Goal: Transaction & Acquisition: Book appointment/travel/reservation

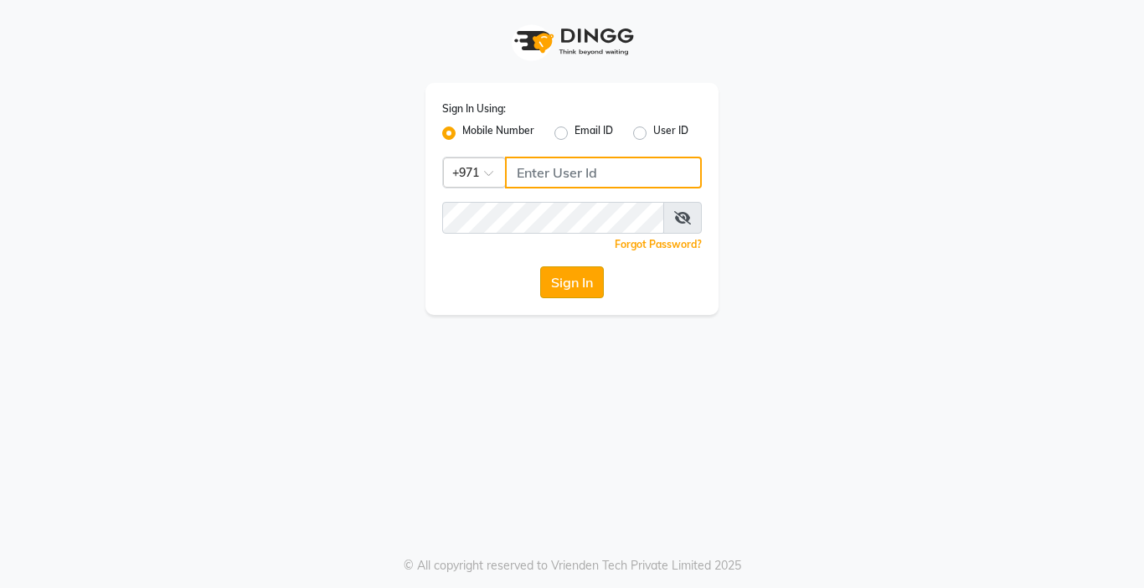
type input "567771563"
click at [544, 296] on button "Sign In" at bounding box center [572, 282] width 64 height 32
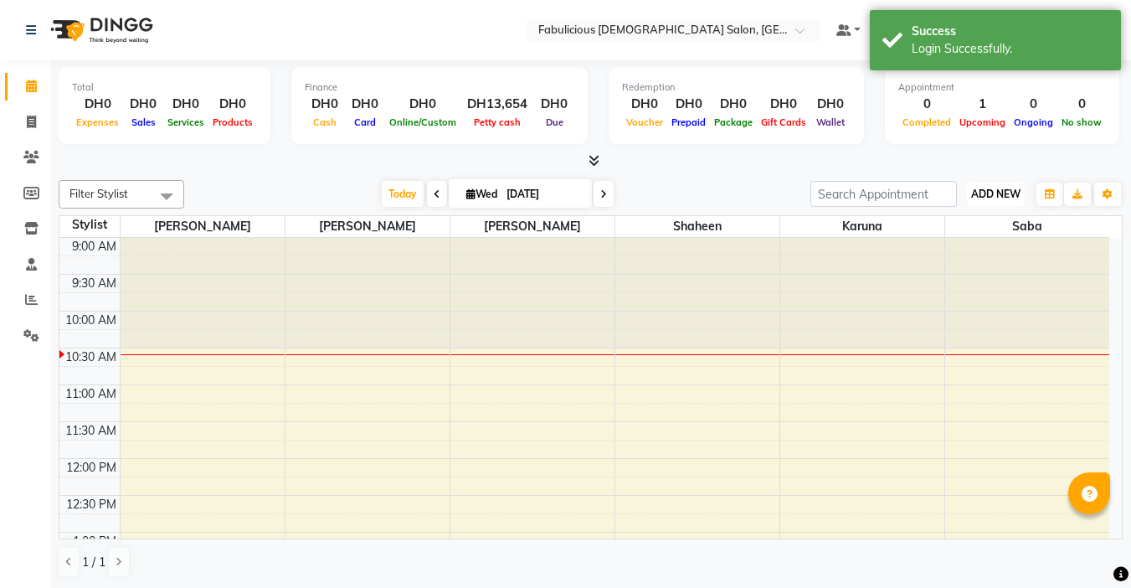
click at [978, 198] on span "ADD NEW" at bounding box center [996, 194] width 49 height 13
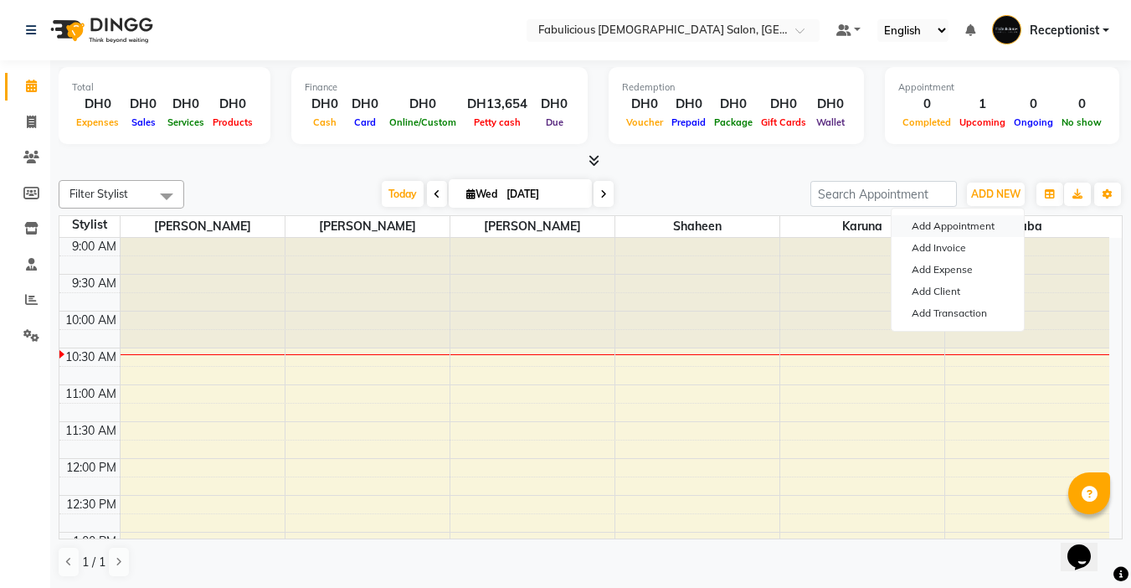
click at [920, 232] on button "Add Appointment" at bounding box center [958, 226] width 132 height 22
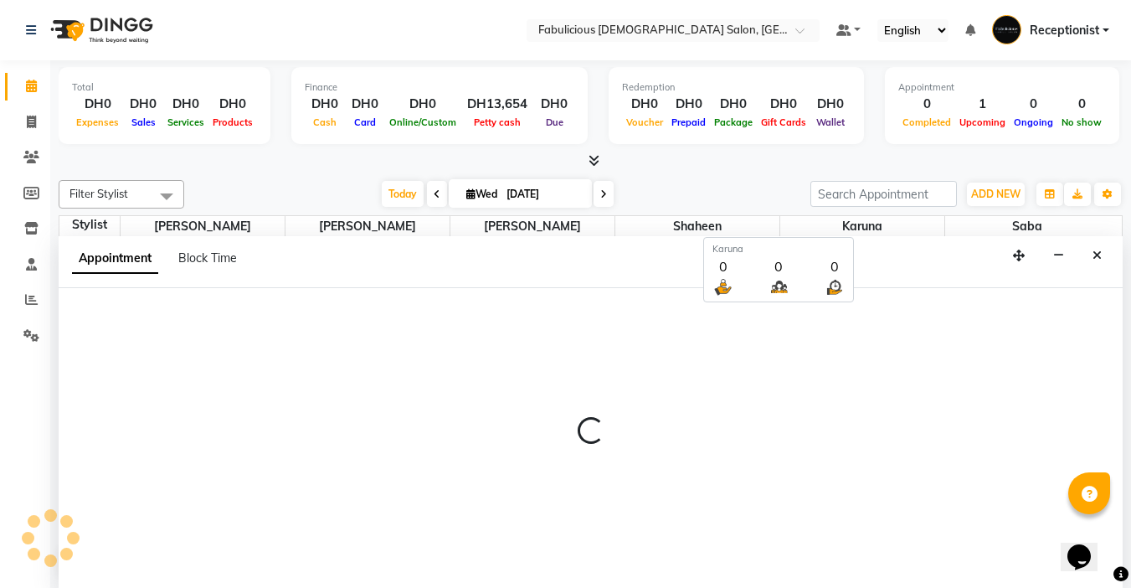
scroll to position [1, 0]
select select "tentative"
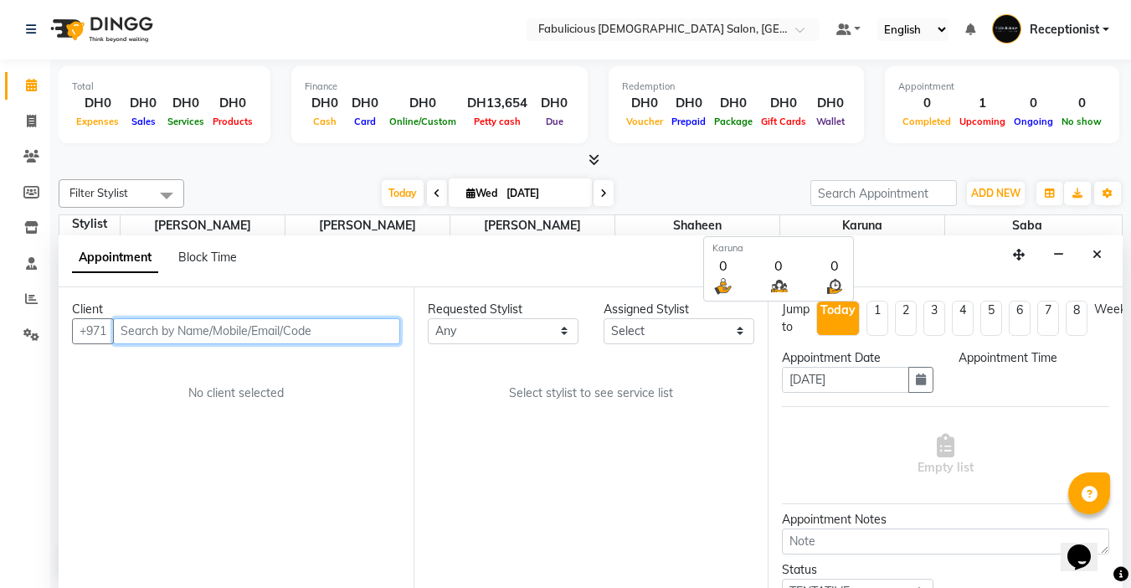
select select "600"
click at [283, 340] on input "text" at bounding box center [256, 331] width 287 height 26
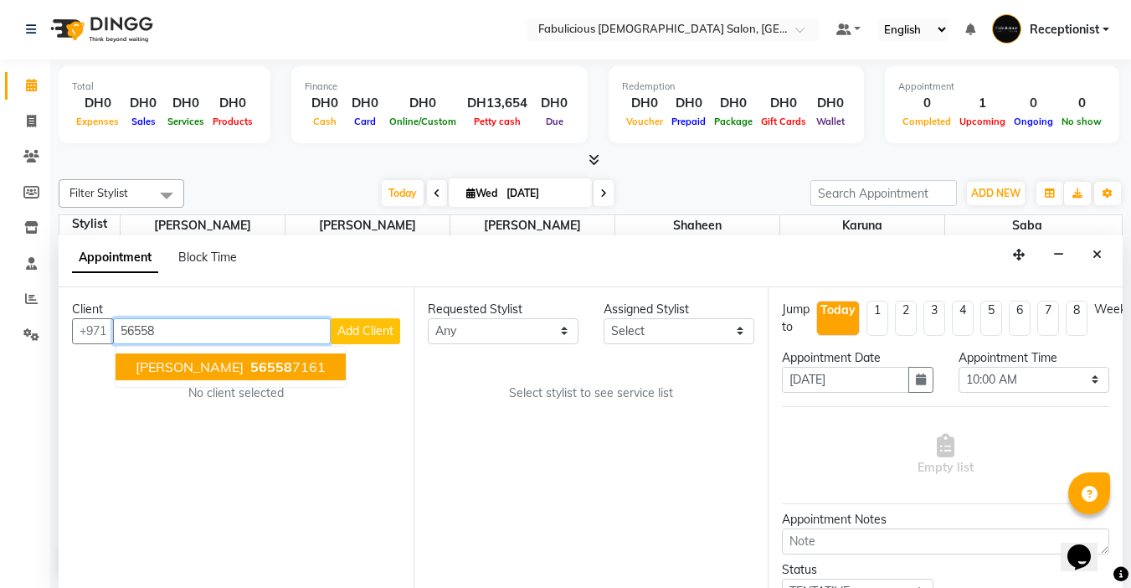
click at [250, 369] on span "56558" at bounding box center [271, 366] width 42 height 17
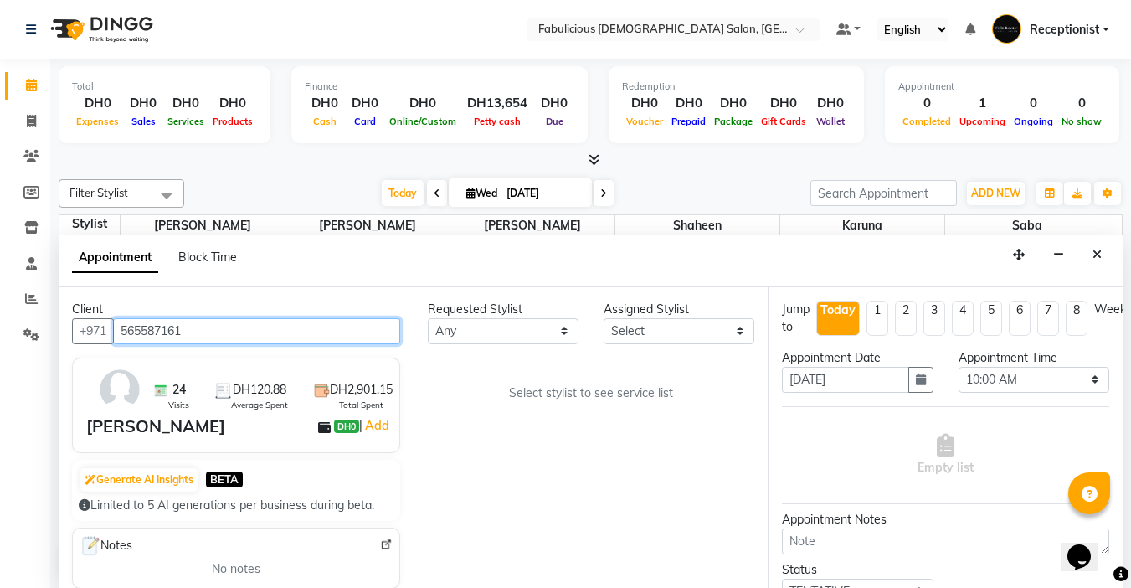
type input "565587161"
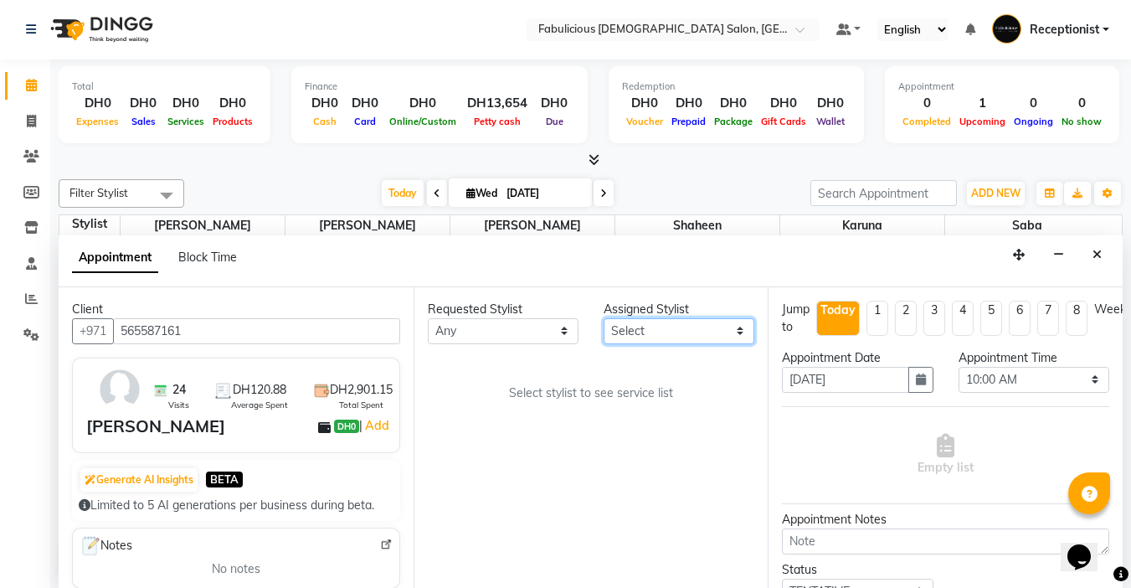
click at [635, 335] on select "Select [PERSON_NAME] [PERSON_NAME] [PERSON_NAME] [PERSON_NAME]" at bounding box center [679, 331] width 151 height 26
select select "11630"
click at [604, 318] on select "Select [PERSON_NAME] [PERSON_NAME] [PERSON_NAME] [PERSON_NAME]" at bounding box center [679, 331] width 151 height 26
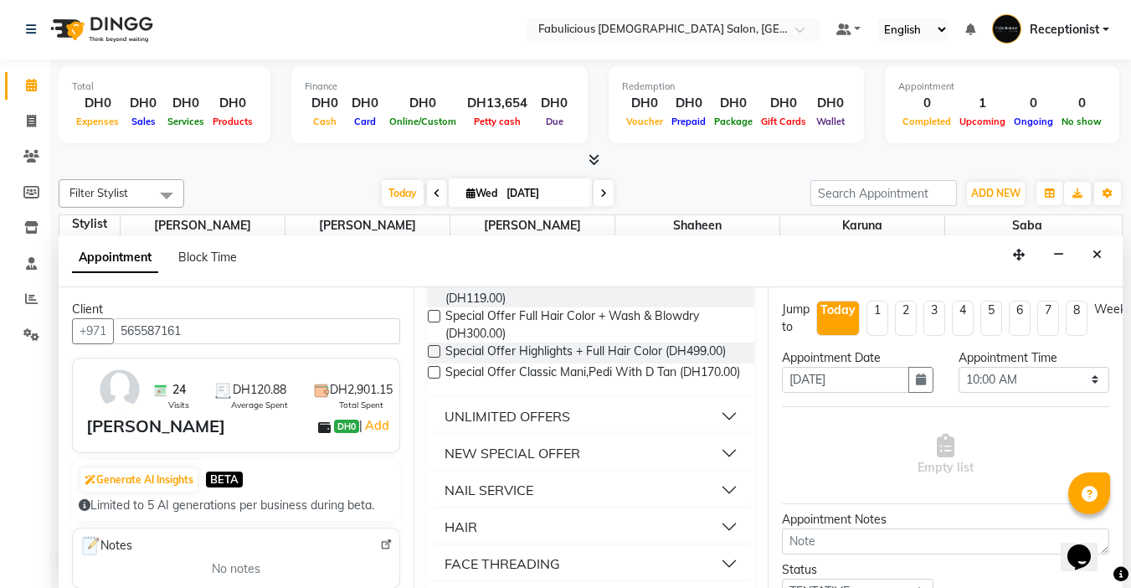
scroll to position [1005, 0]
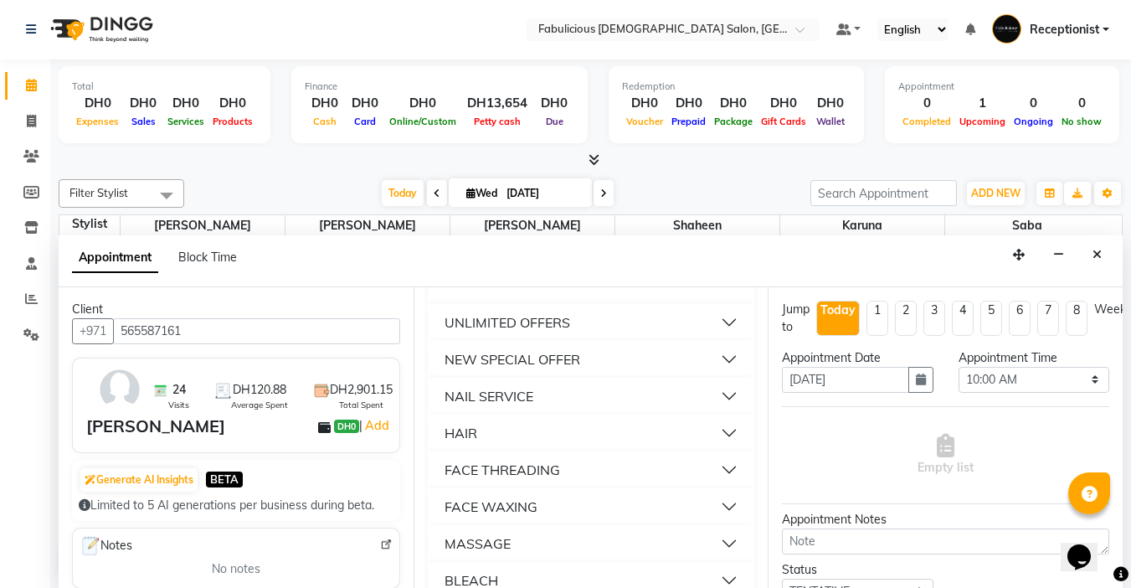
click at [513, 406] on div "NAIL SERVICE" at bounding box center [489, 396] width 89 height 20
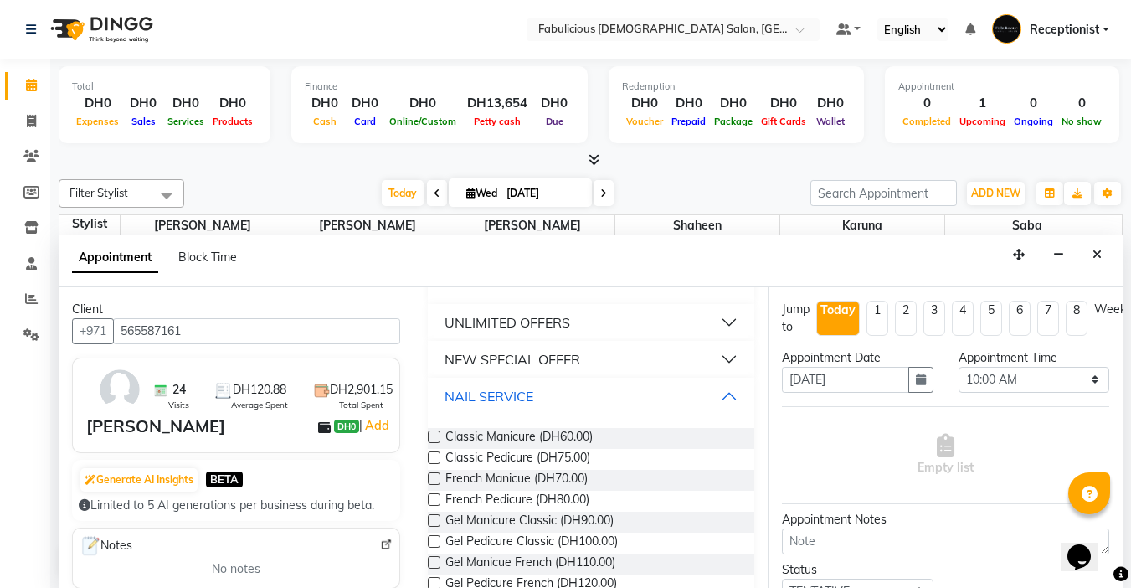
scroll to position [1089, 0]
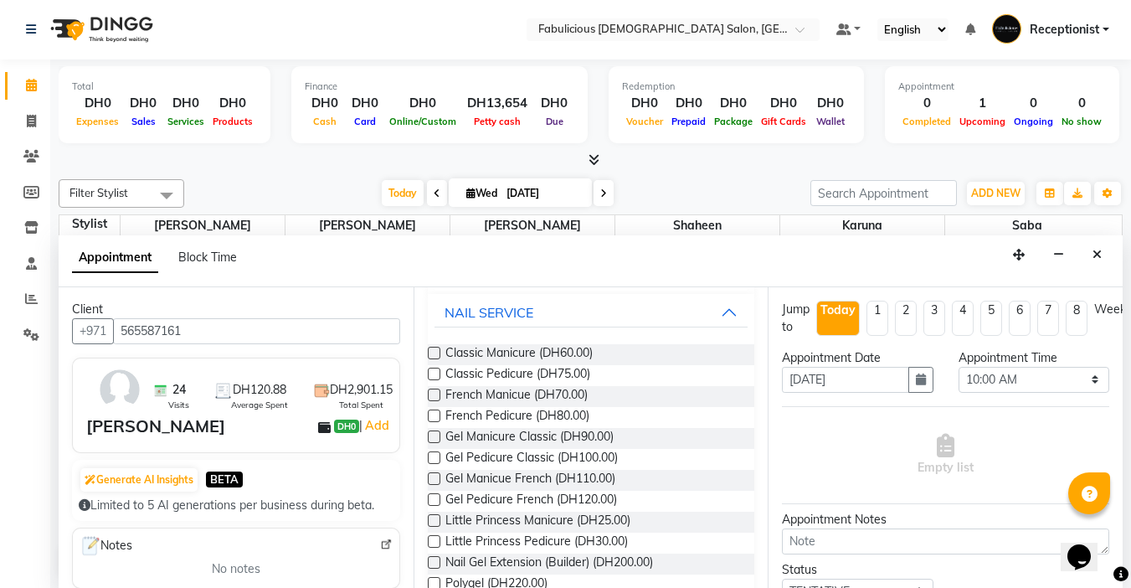
click at [433, 380] on label at bounding box center [434, 374] width 13 height 13
click at [433, 381] on input "checkbox" at bounding box center [433, 375] width 11 height 11
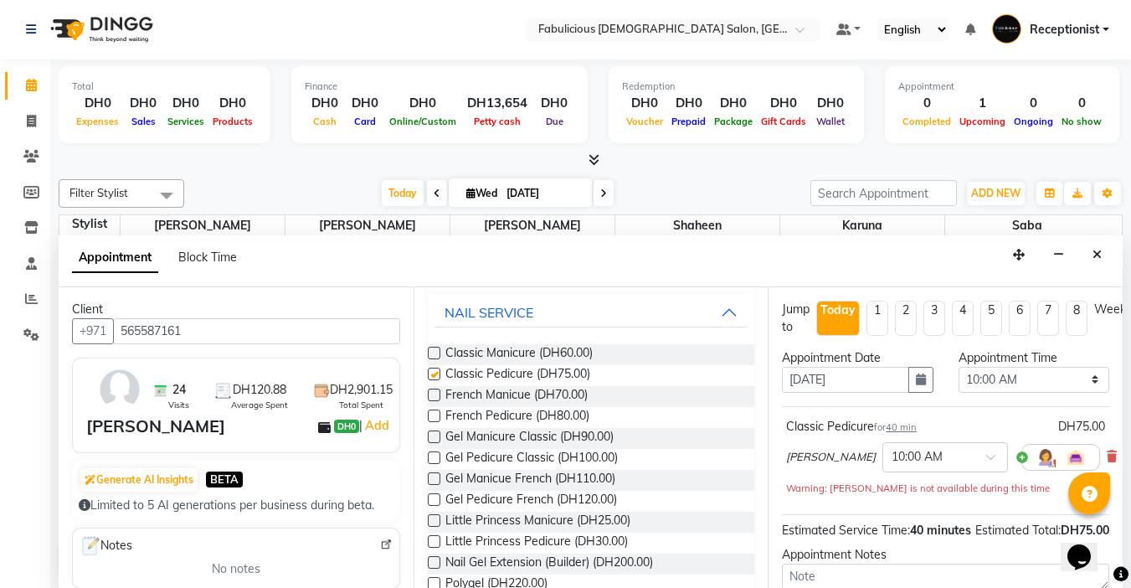
checkbox input "false"
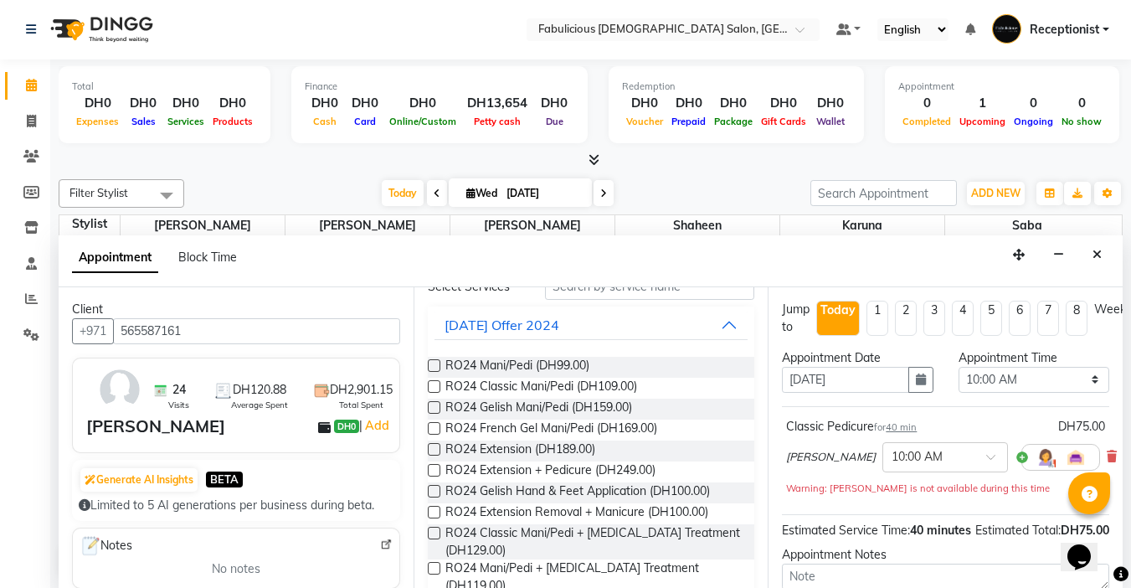
scroll to position [0, 0]
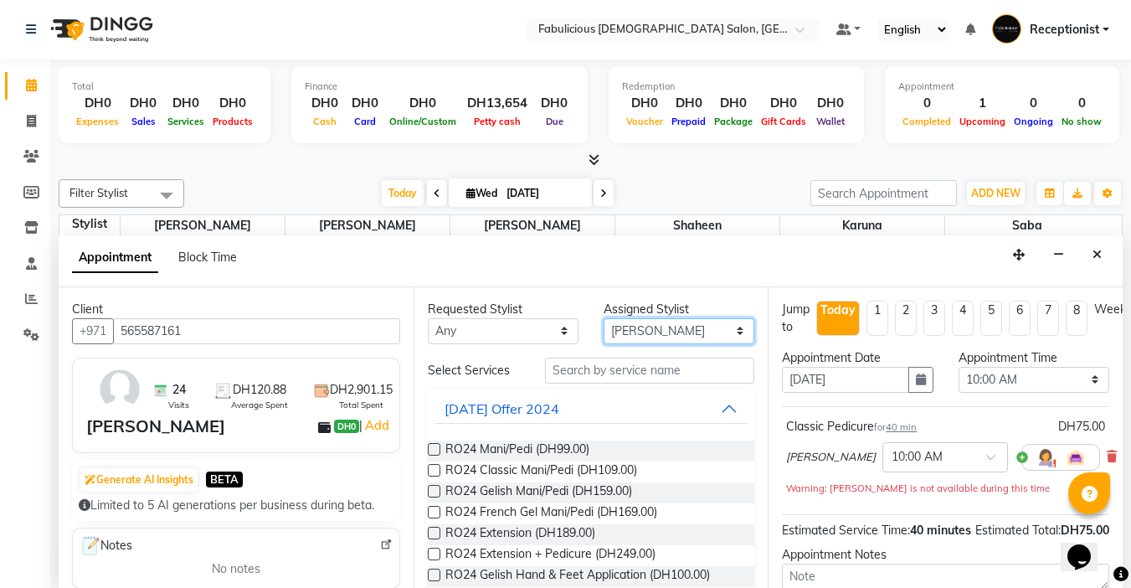
click at [701, 335] on select "Select [PERSON_NAME] [PERSON_NAME] [PERSON_NAME] [PERSON_NAME]" at bounding box center [679, 331] width 151 height 26
select select "11631"
click at [604, 318] on select "Select [PERSON_NAME] [PERSON_NAME] [PERSON_NAME] [PERSON_NAME]" at bounding box center [679, 331] width 151 height 26
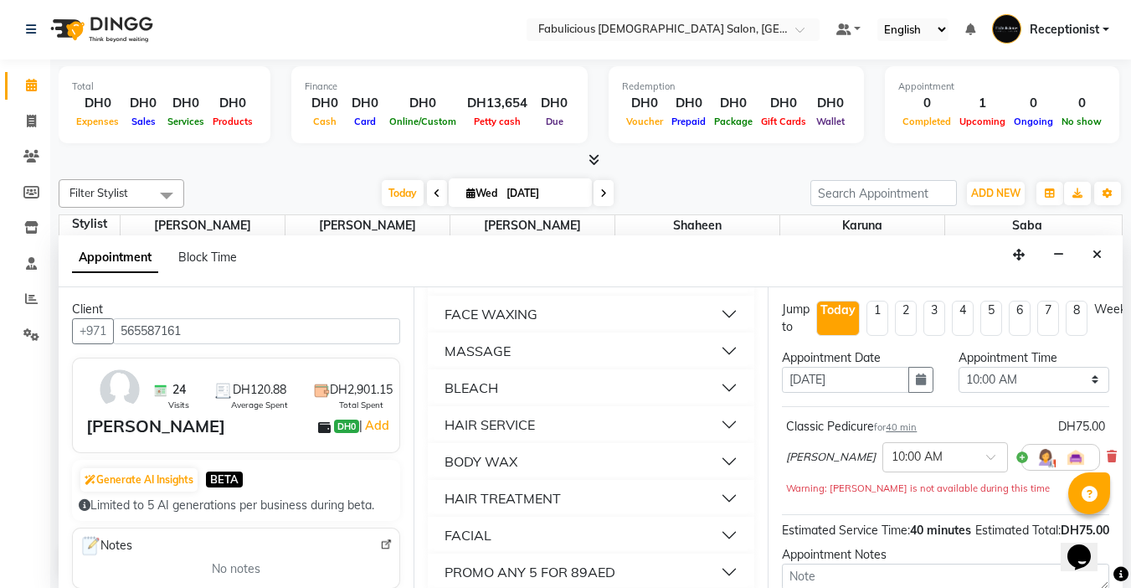
scroll to position [1256, 0]
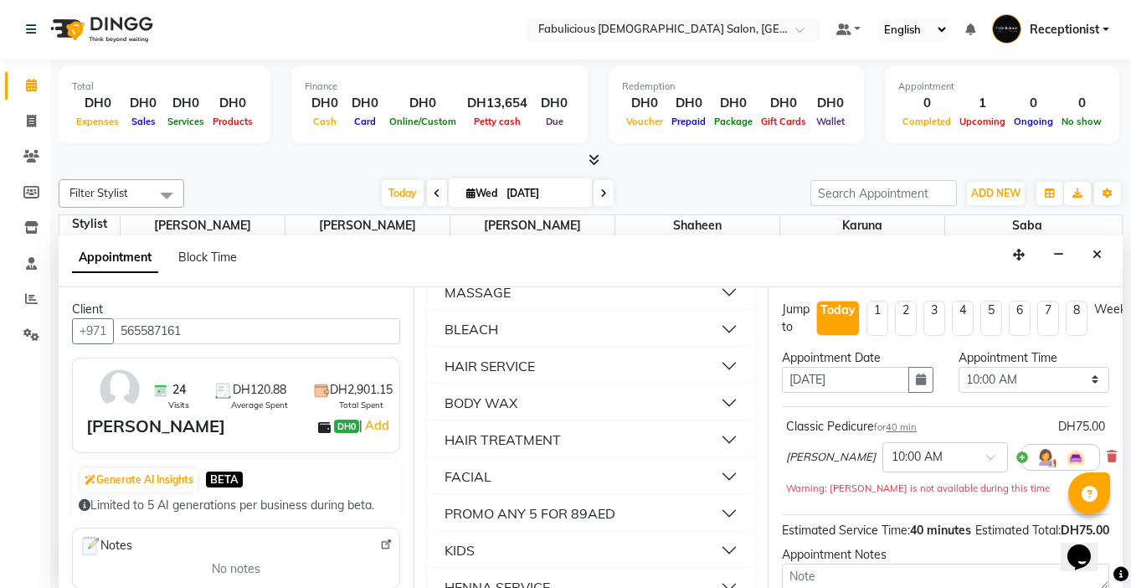
click at [502, 302] on div "MASSAGE" at bounding box center [478, 292] width 66 height 20
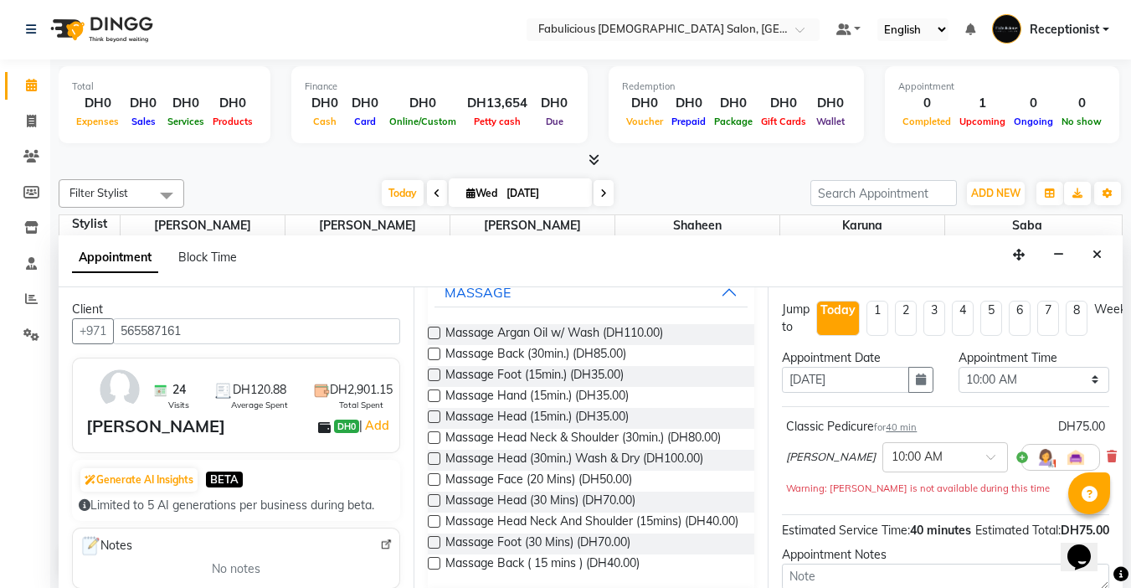
click at [436, 423] on label at bounding box center [434, 416] width 13 height 13
click at [436, 424] on input "checkbox" at bounding box center [433, 418] width 11 height 11
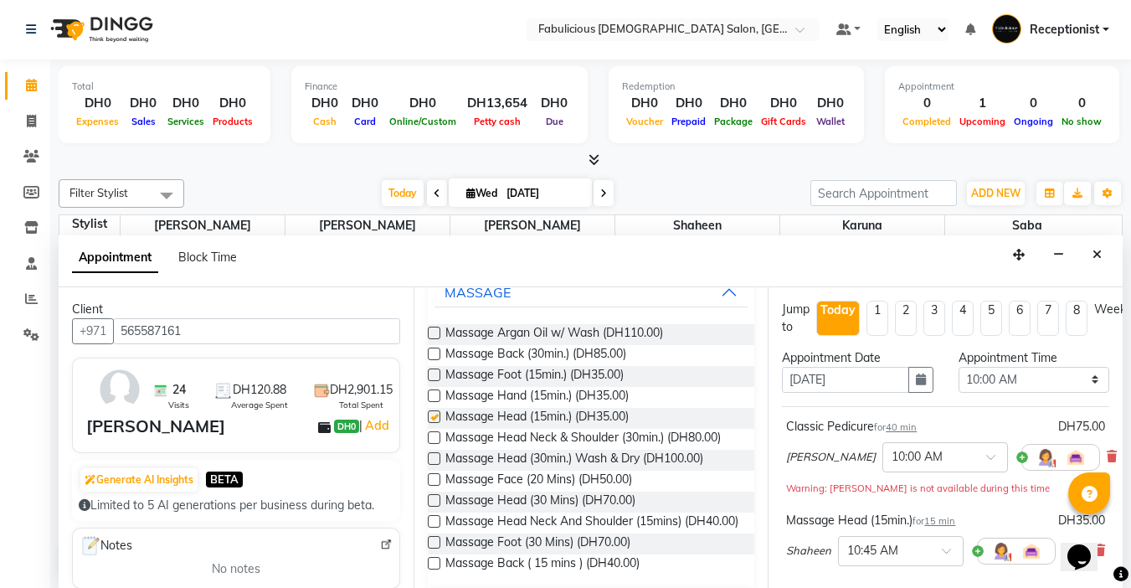
checkbox input "false"
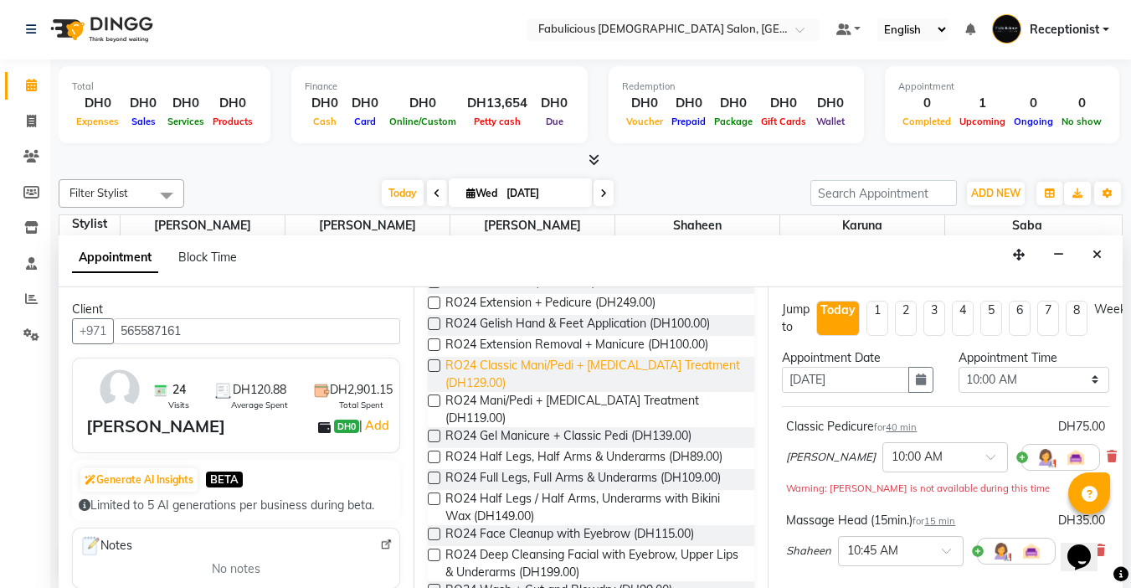
scroll to position [0, 0]
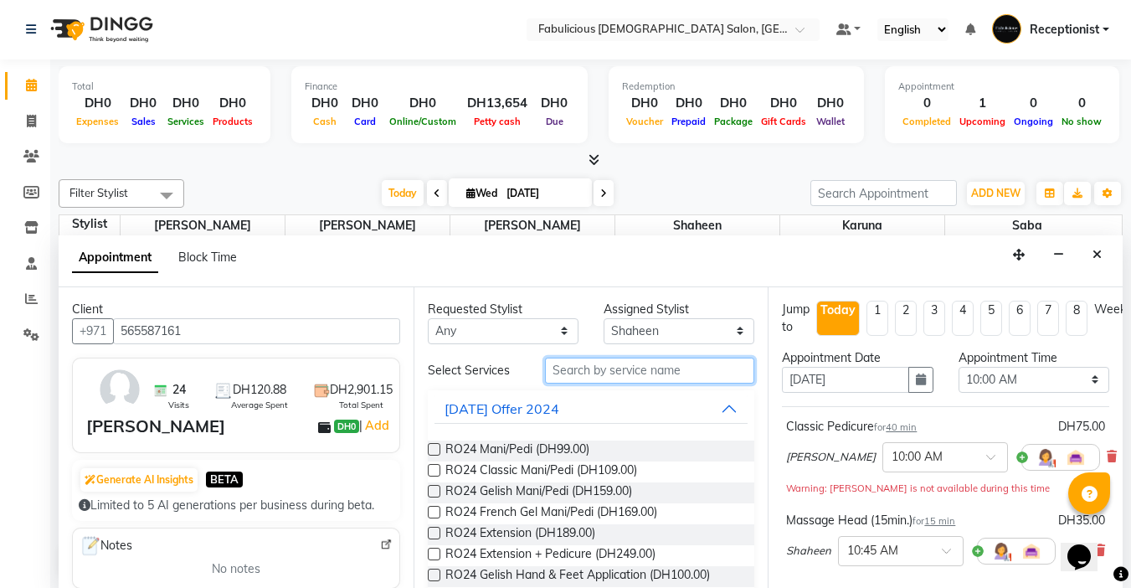
click at [713, 367] on input "text" at bounding box center [649, 371] width 209 height 26
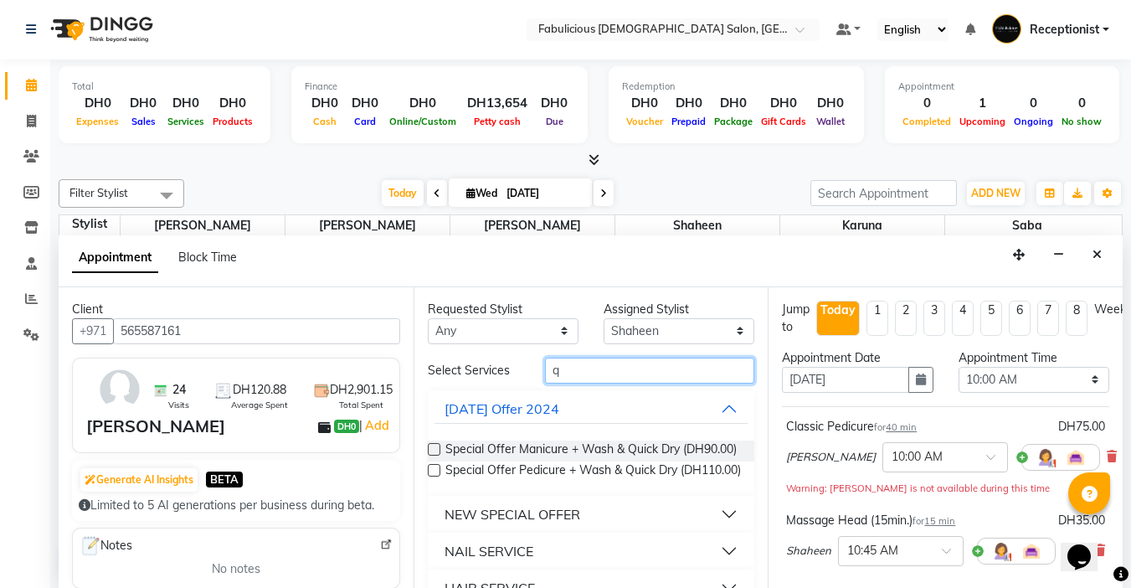
type input "q"
click at [530, 561] on div "NAIL SERVICE" at bounding box center [489, 551] width 89 height 20
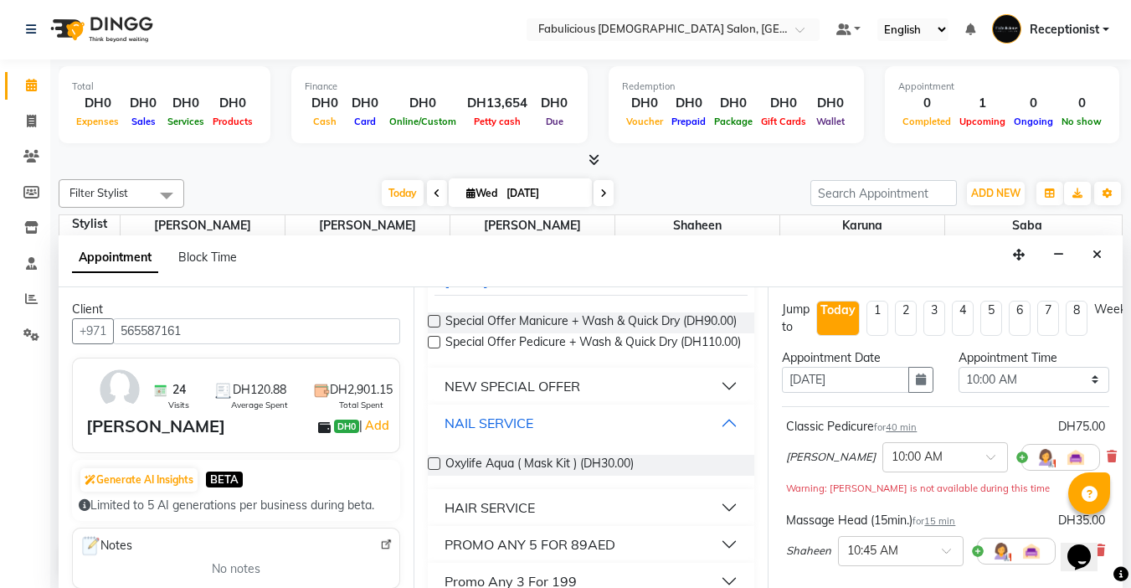
scroll to position [168, 0]
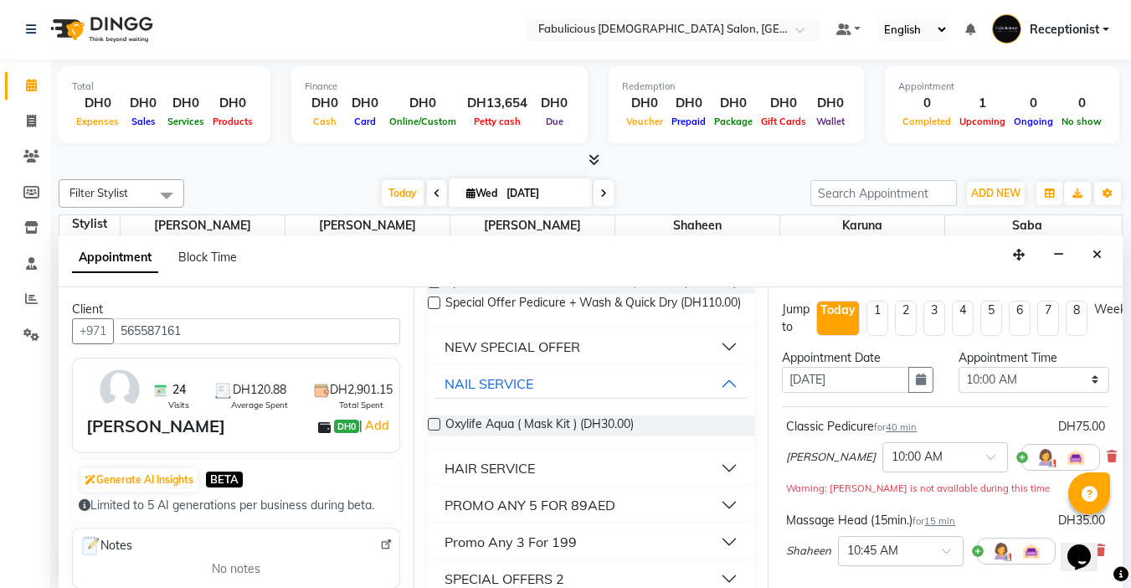
click at [497, 478] on div "HAIR SERVICE" at bounding box center [490, 468] width 90 height 20
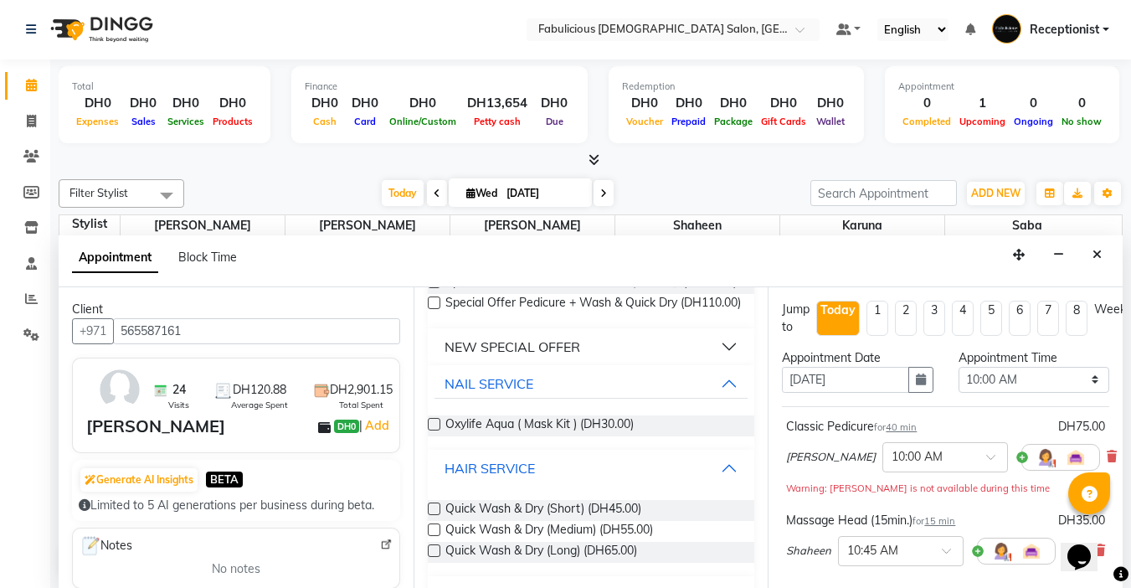
scroll to position [251, 0]
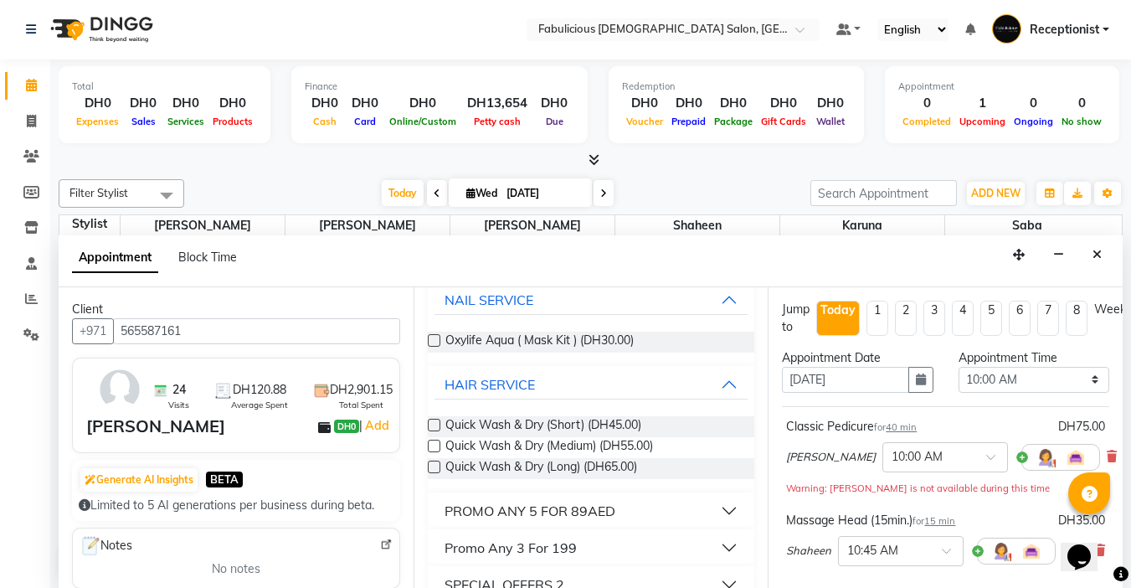
click at [435, 431] on label at bounding box center [434, 425] width 13 height 13
click at [435, 432] on input "checkbox" at bounding box center [433, 426] width 11 height 11
checkbox input "false"
click at [1088, 384] on select "Select 10:00 AM 10:15 AM 10:30 AM 10:45 AM 11:00 AM 11:15 AM 11:30 AM 11:45 AM …" at bounding box center [1034, 380] width 151 height 26
select select "1170"
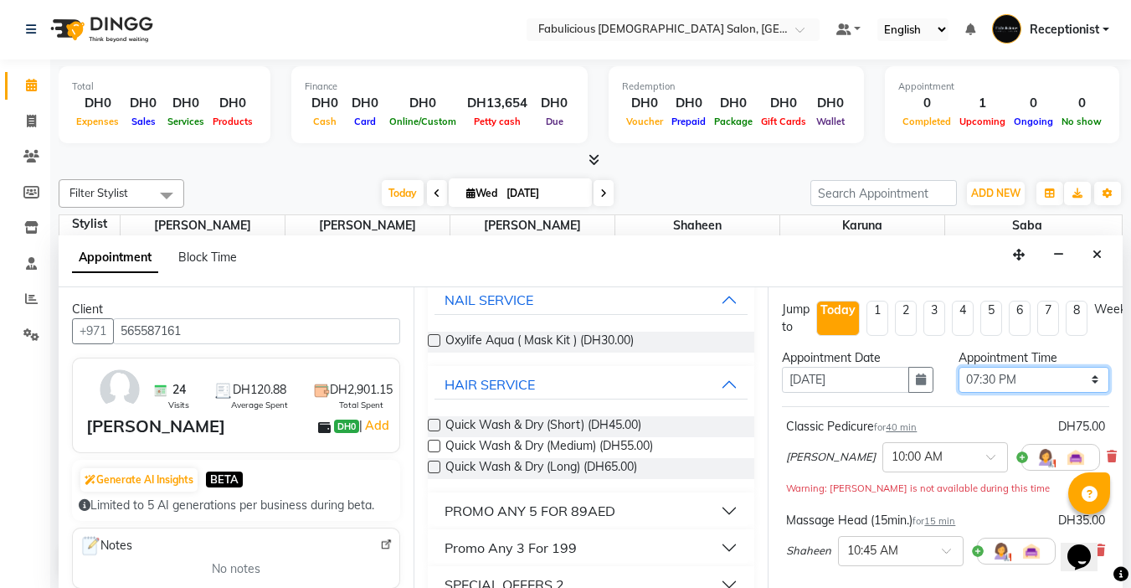
click at [959, 367] on select "Select 10:00 AM 10:15 AM 10:30 AM 10:45 AM 11:00 AM 11:15 AM 11:30 AM 11:45 AM …" at bounding box center [1034, 380] width 151 height 26
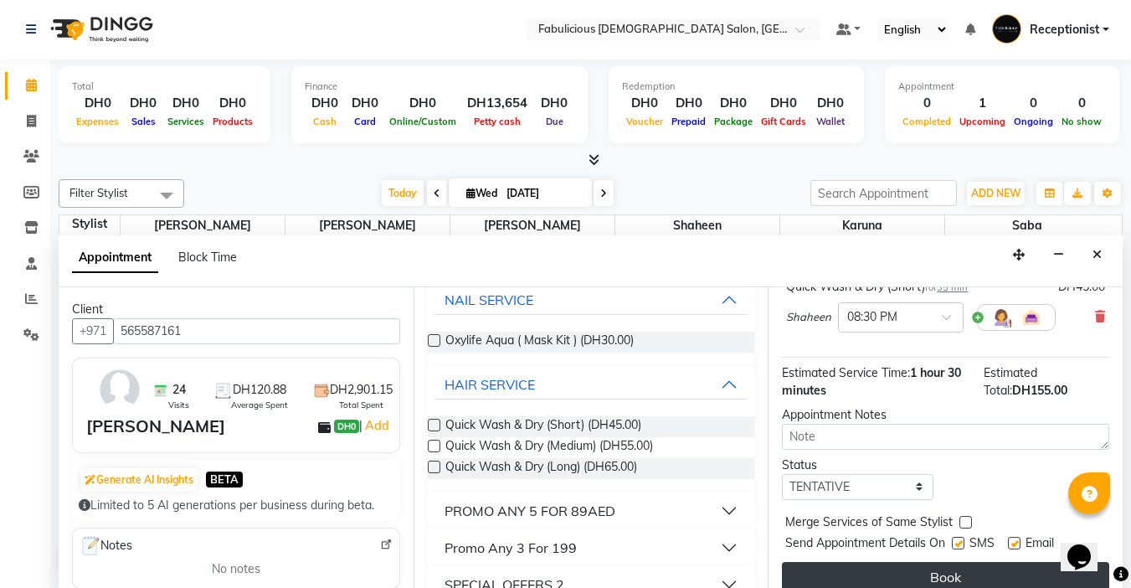
scroll to position [322, 0]
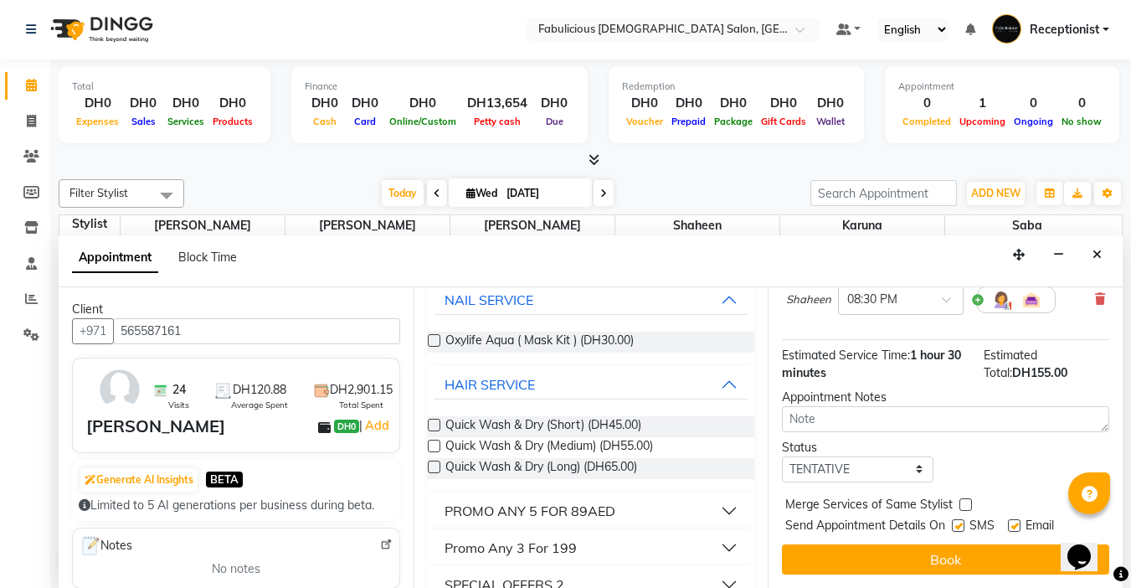
click at [966, 498] on label at bounding box center [966, 504] width 13 height 13
click at [966, 501] on input "checkbox" at bounding box center [965, 506] width 11 height 11
checkbox input "true"
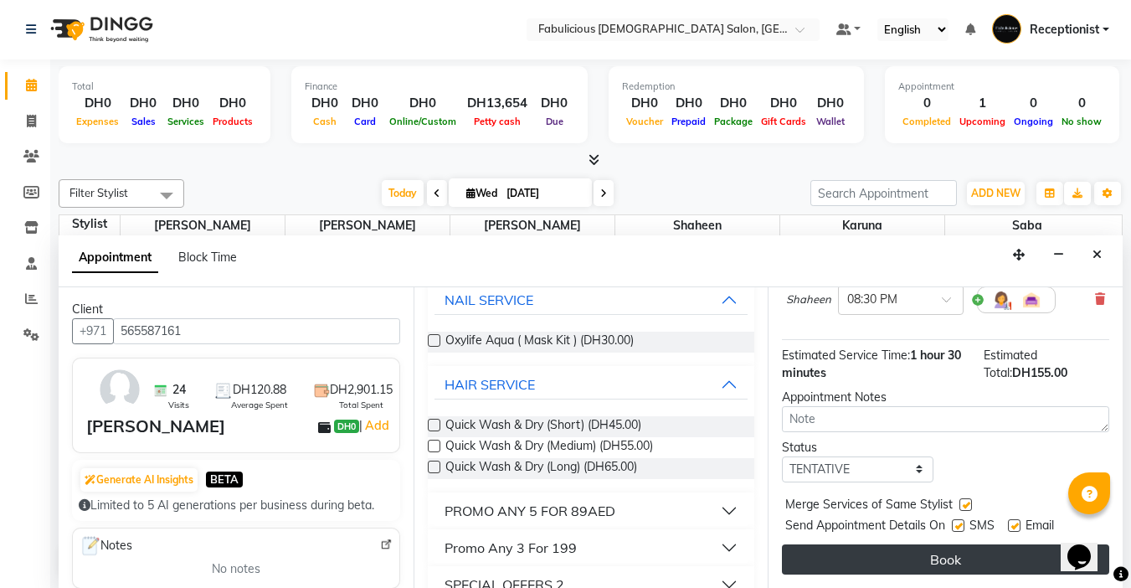
click at [930, 556] on button "Book" at bounding box center [945, 559] width 327 height 30
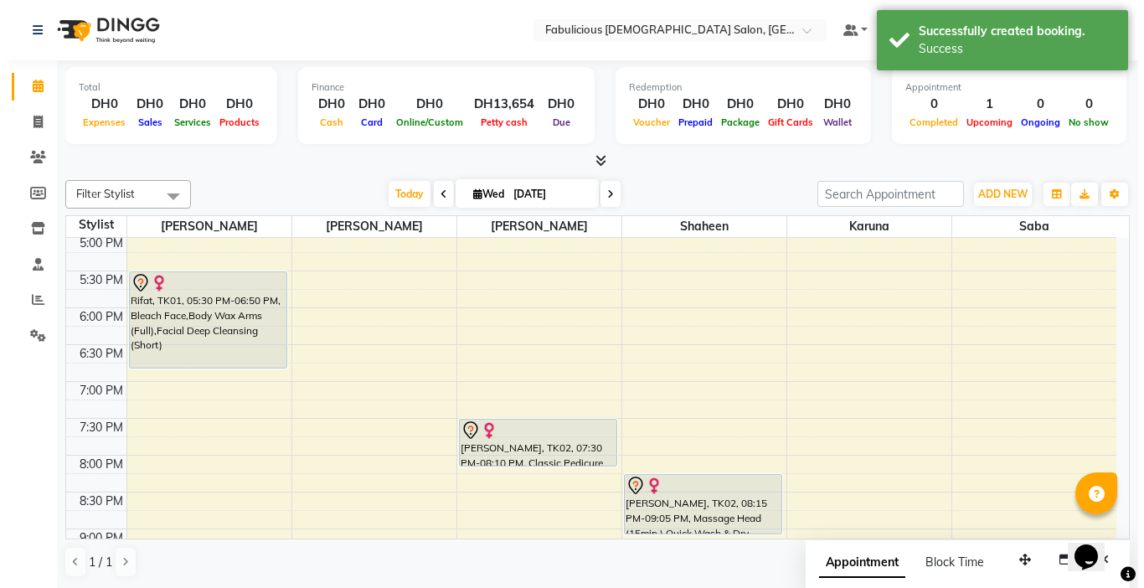
scroll to position [670, 0]
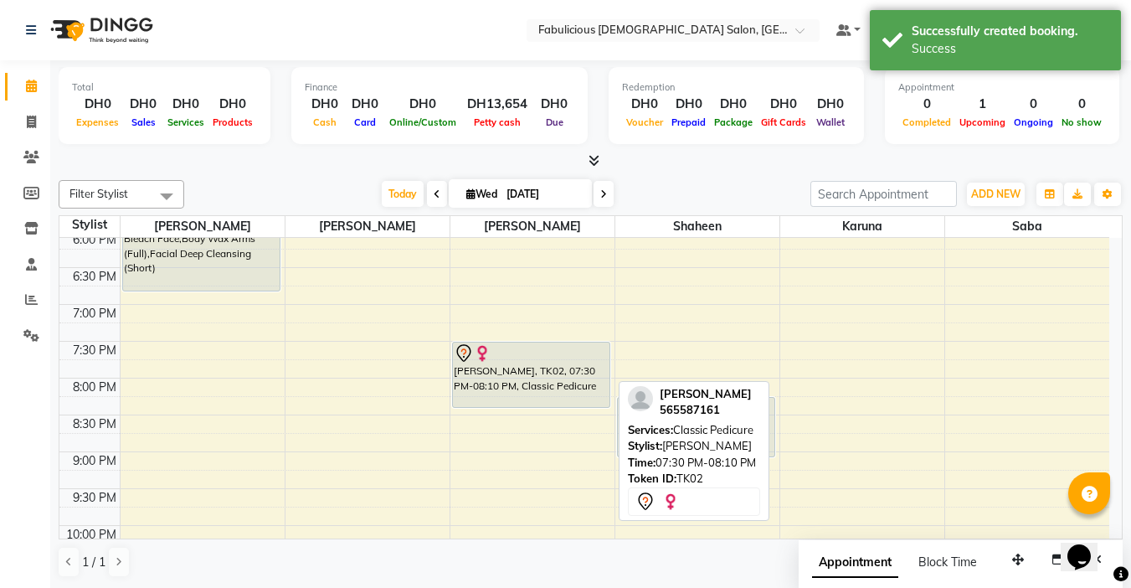
drag, startPoint x: 518, startPoint y: 388, endPoint x: 533, endPoint y: 413, distance: 29.3
click at [533, 413] on div "9:00 AM 9:30 AM 10:00 AM 10:30 AM 11:00 AM 11:30 AM 12:00 PM 12:30 PM 1:00 PM 1…" at bounding box center [584, 120] width 1050 height 1105
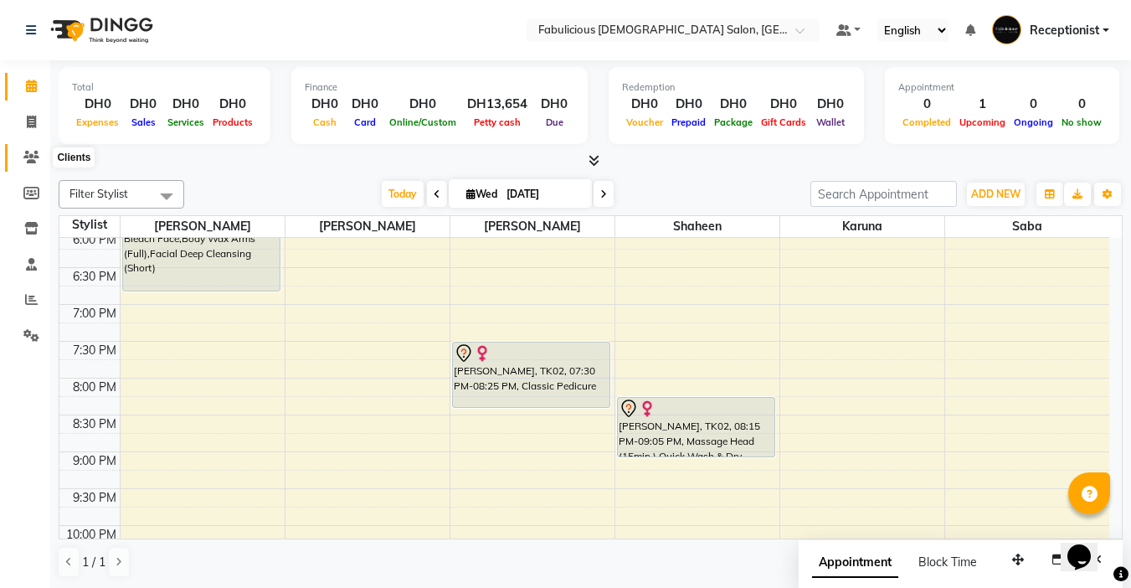
click at [35, 155] on icon at bounding box center [31, 157] width 16 height 13
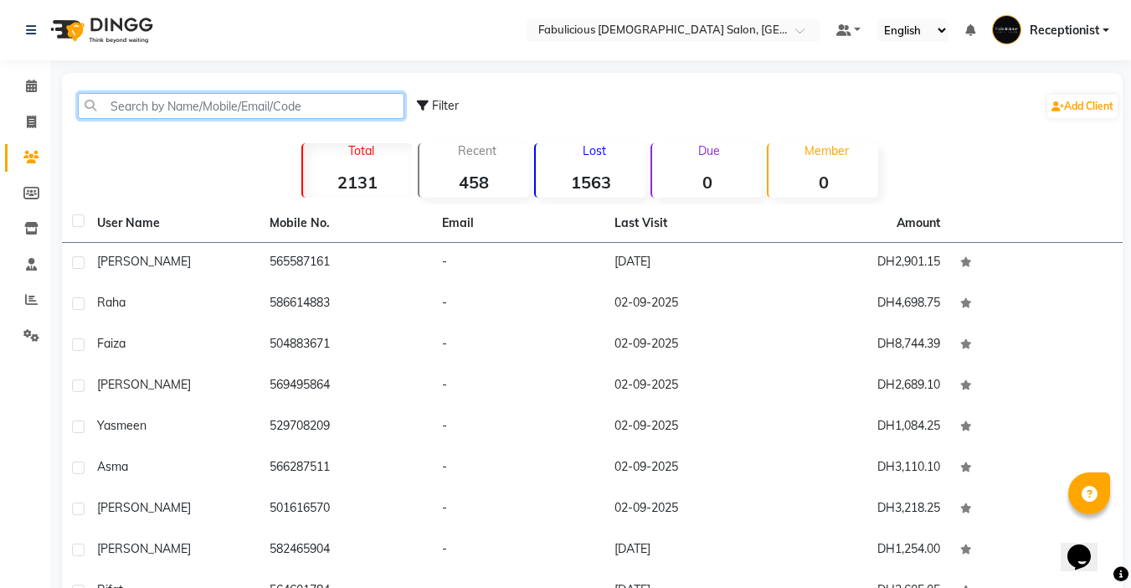
click at [137, 112] on input "text" at bounding box center [241, 106] width 327 height 26
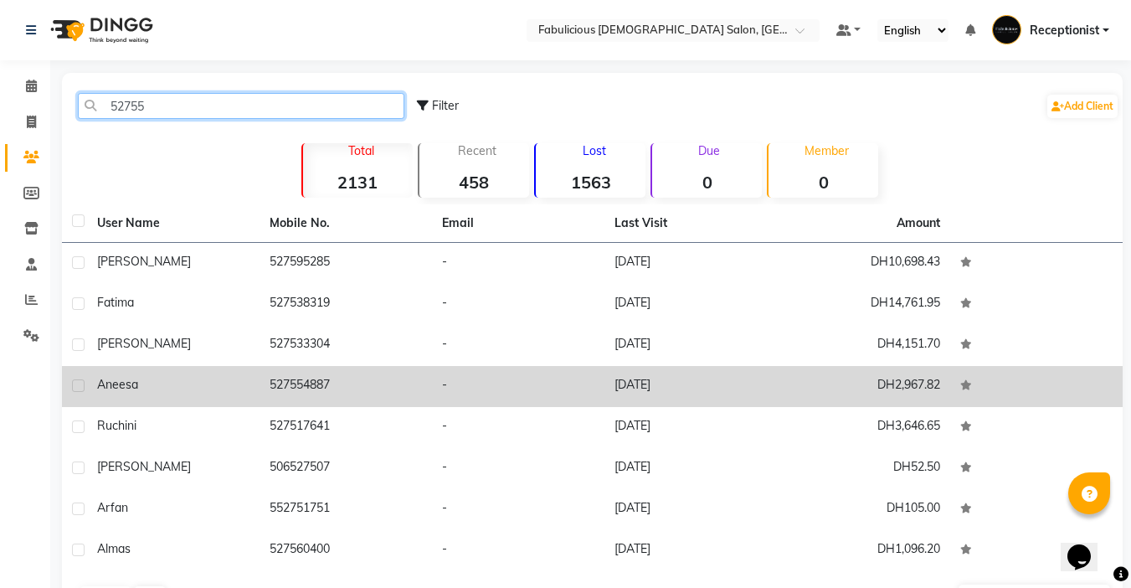
type input "52755"
click at [966, 387] on icon at bounding box center [967, 385] width 12 height 10
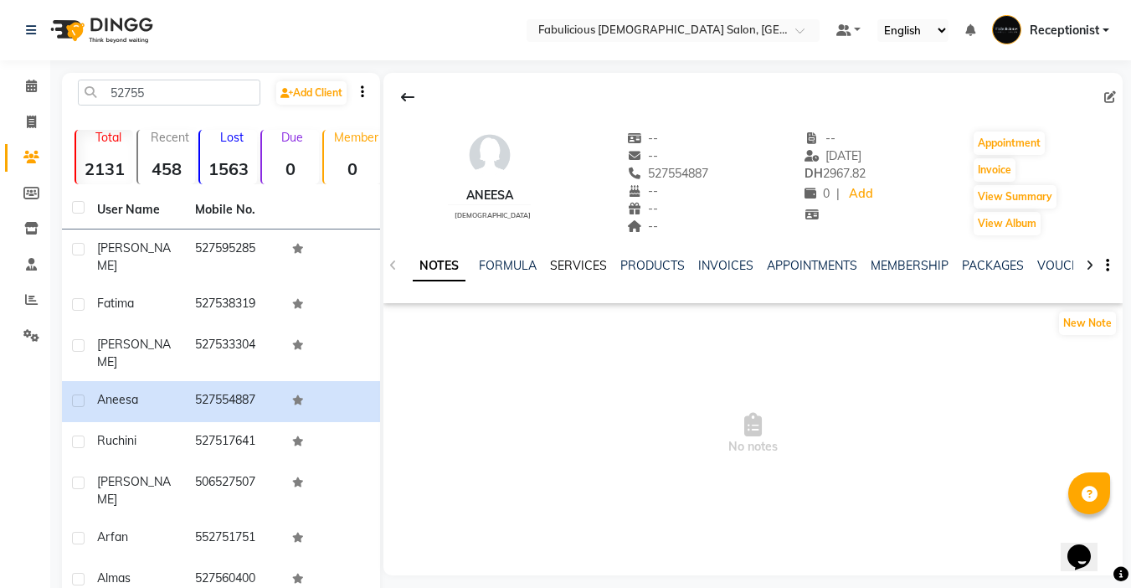
click at [556, 267] on link "SERVICES" at bounding box center [578, 265] width 57 height 15
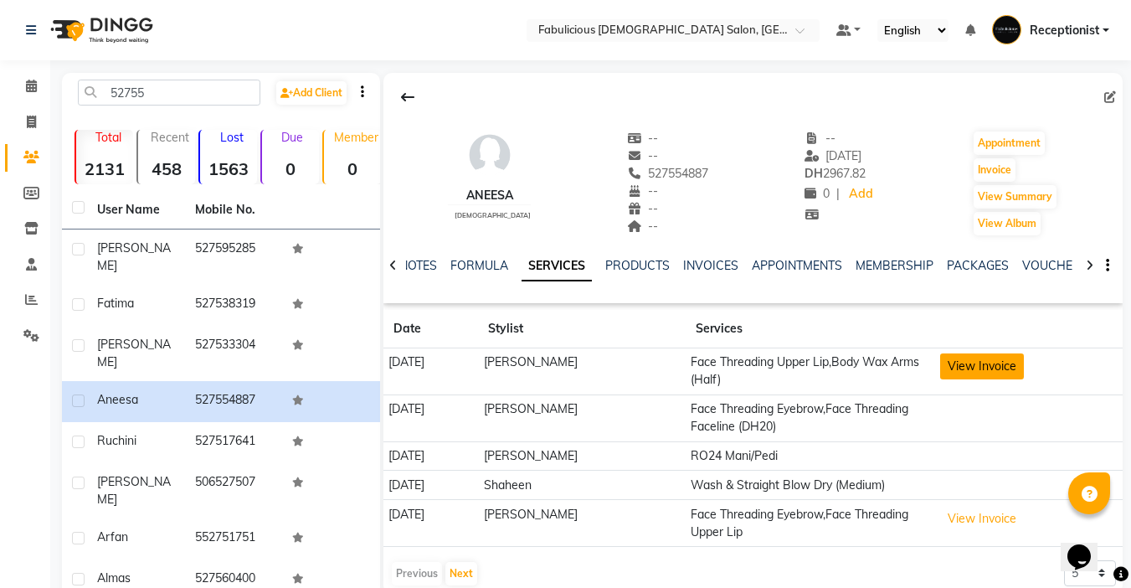
click at [978, 369] on button "View Invoice" at bounding box center [983, 366] width 84 height 26
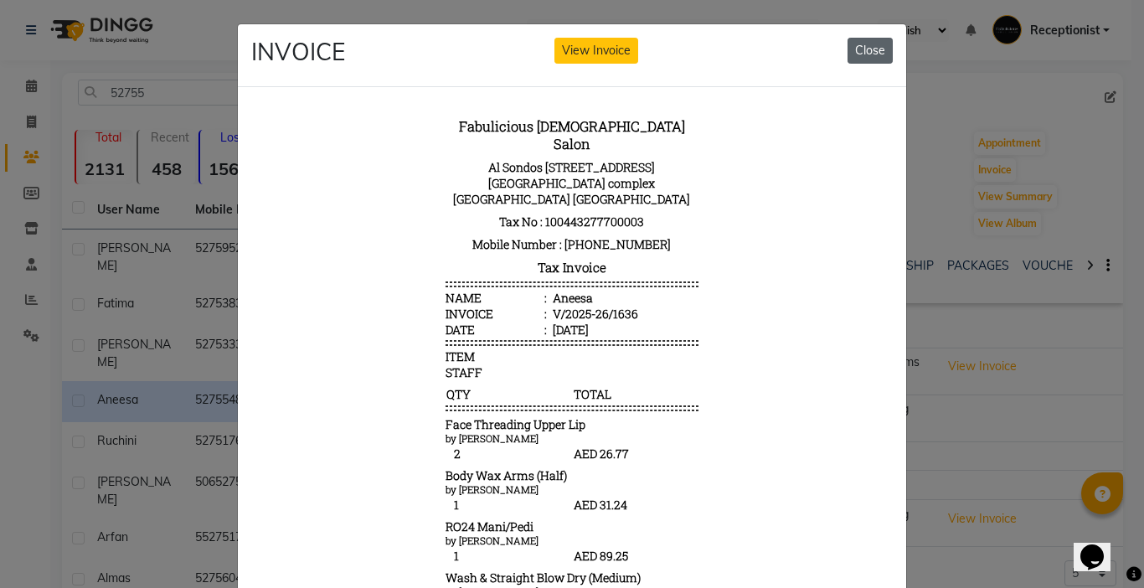
click at [878, 54] on button "Close" at bounding box center [870, 51] width 45 height 26
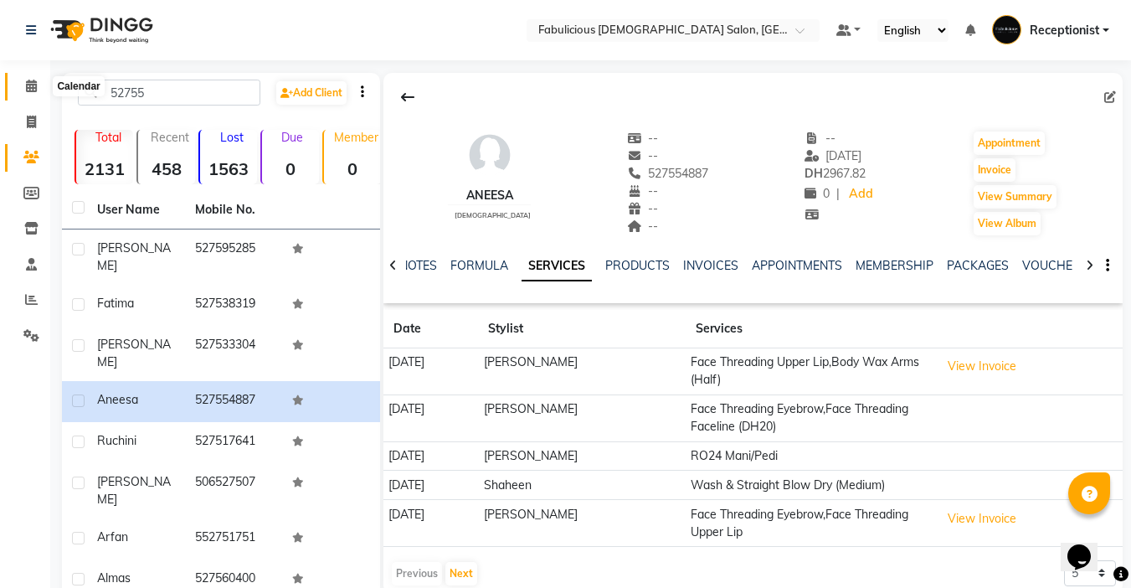
click at [28, 81] on icon at bounding box center [31, 86] width 11 height 13
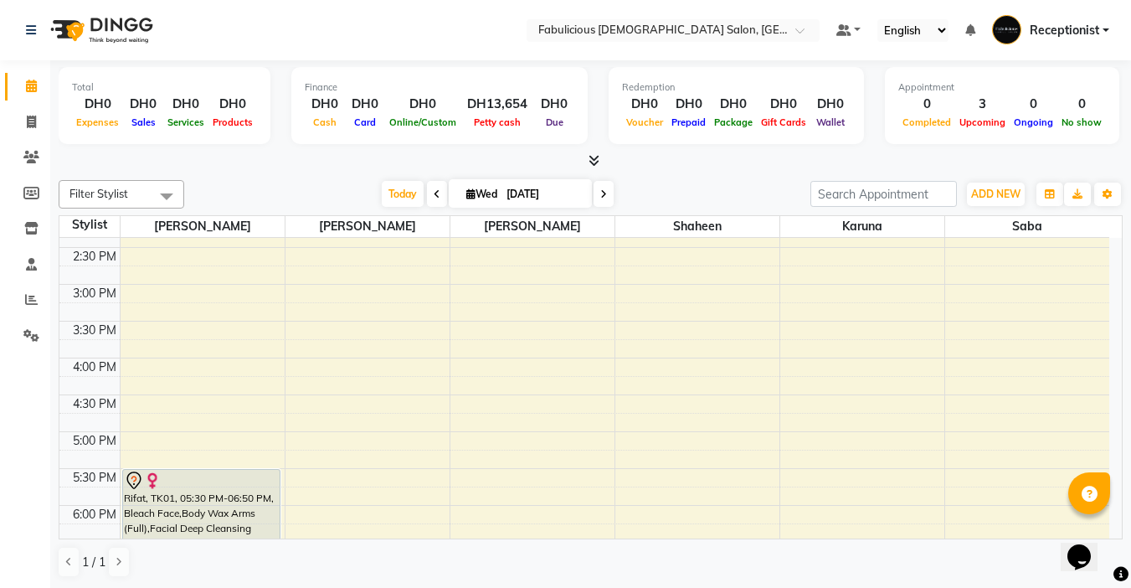
scroll to position [335, 0]
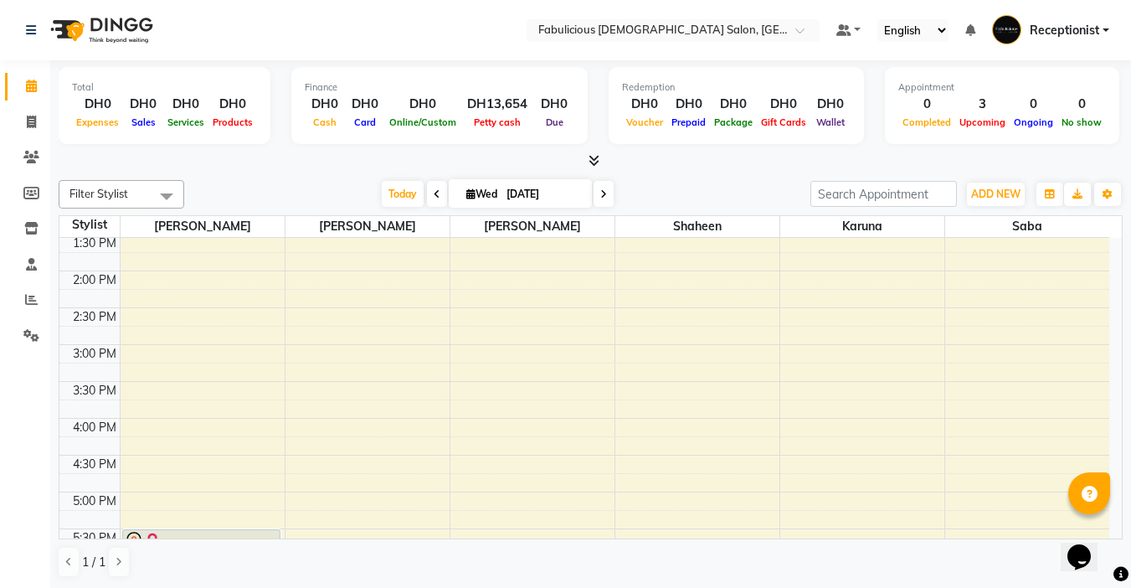
click at [605, 196] on icon at bounding box center [603, 194] width 7 height 10
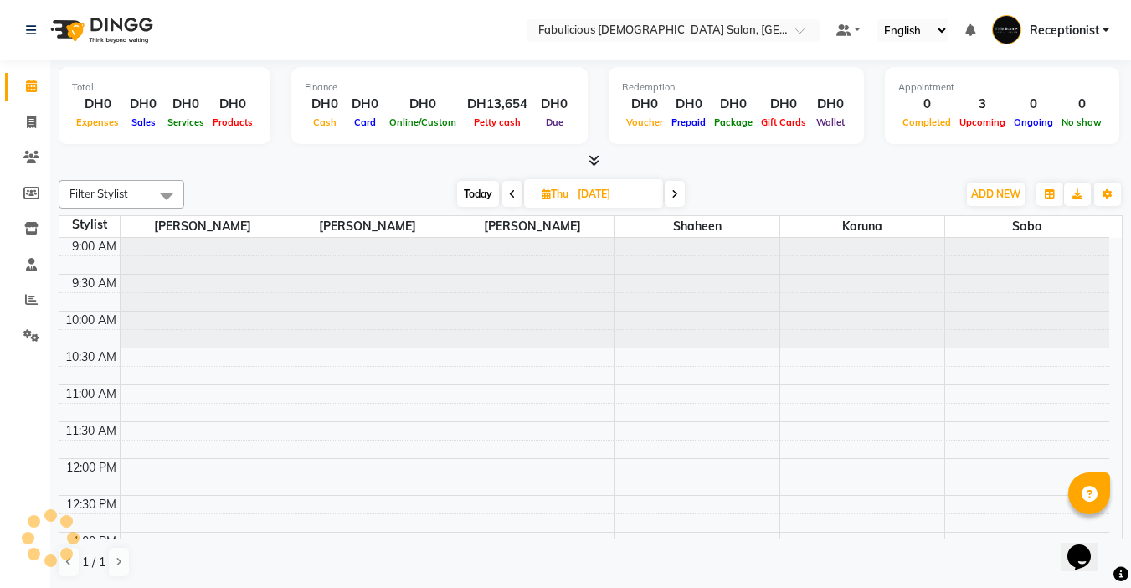
scroll to position [75, 0]
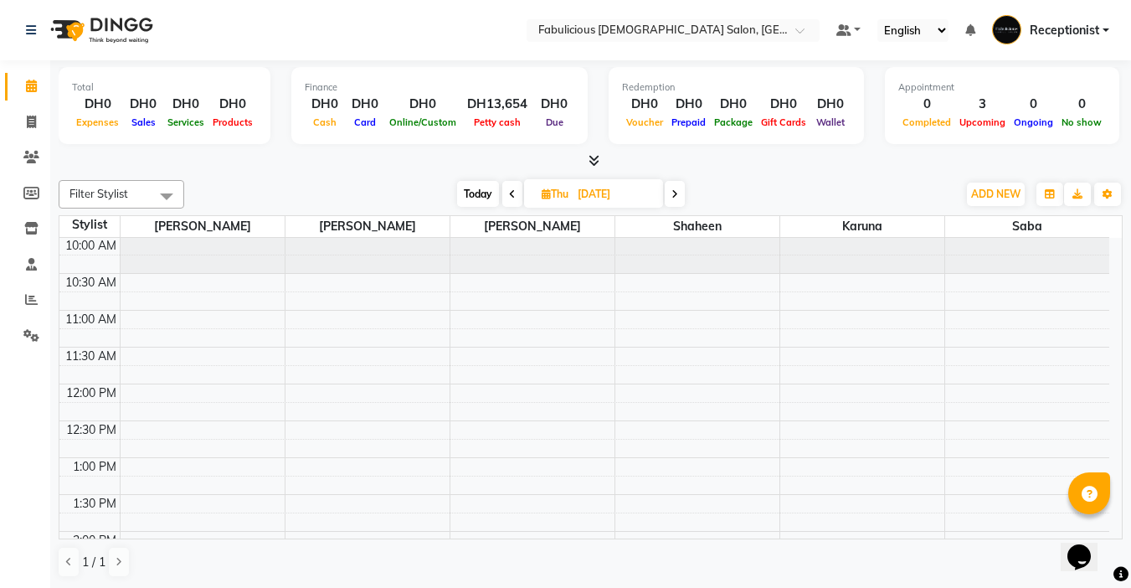
click at [676, 198] on icon at bounding box center [675, 194] width 7 height 10
type input "[DATE]"
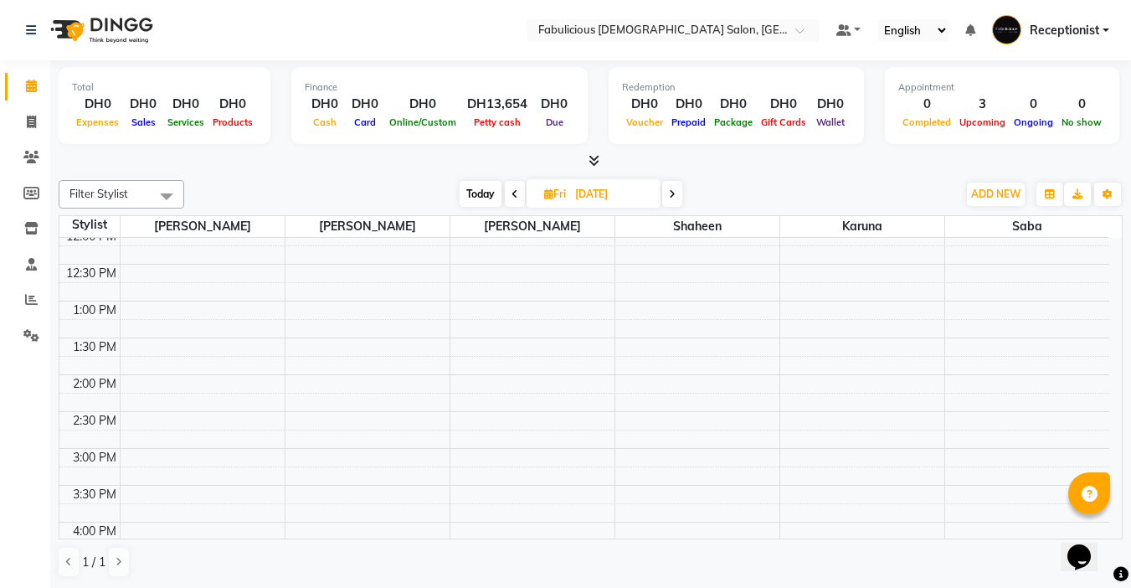
scroll to position [251, 0]
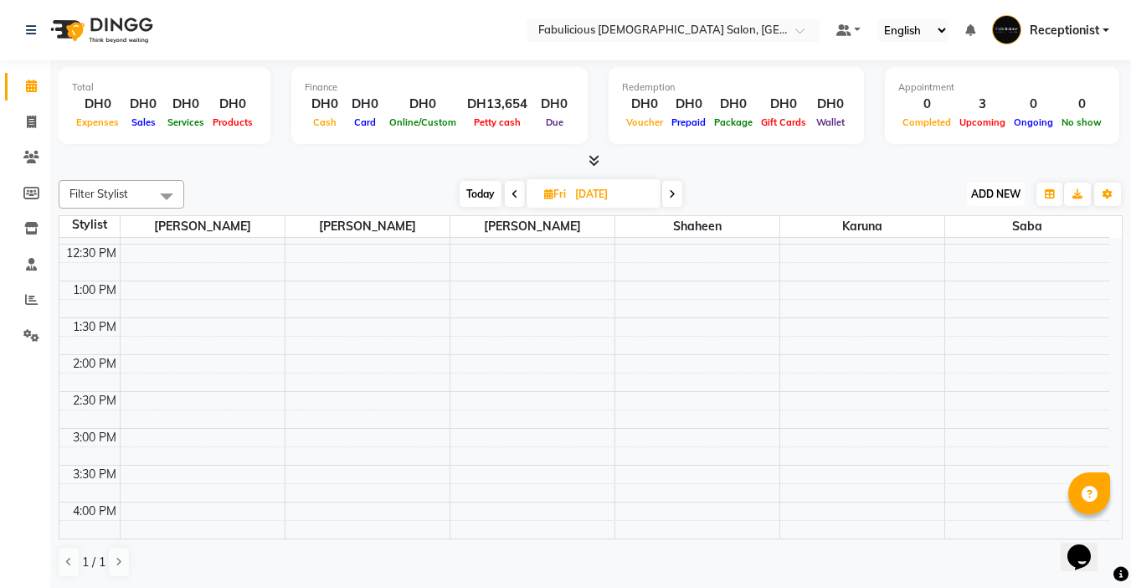
click at [981, 189] on span "ADD NEW" at bounding box center [996, 194] width 49 height 13
click at [925, 228] on button "Add Appointment" at bounding box center [958, 226] width 132 height 22
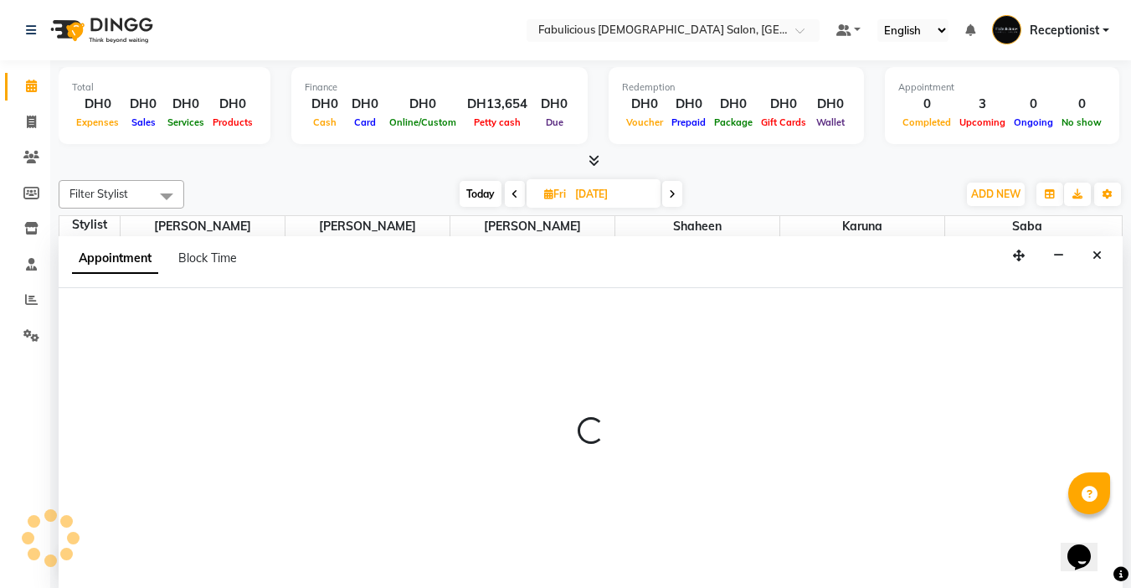
scroll to position [1, 0]
select select "tentative"
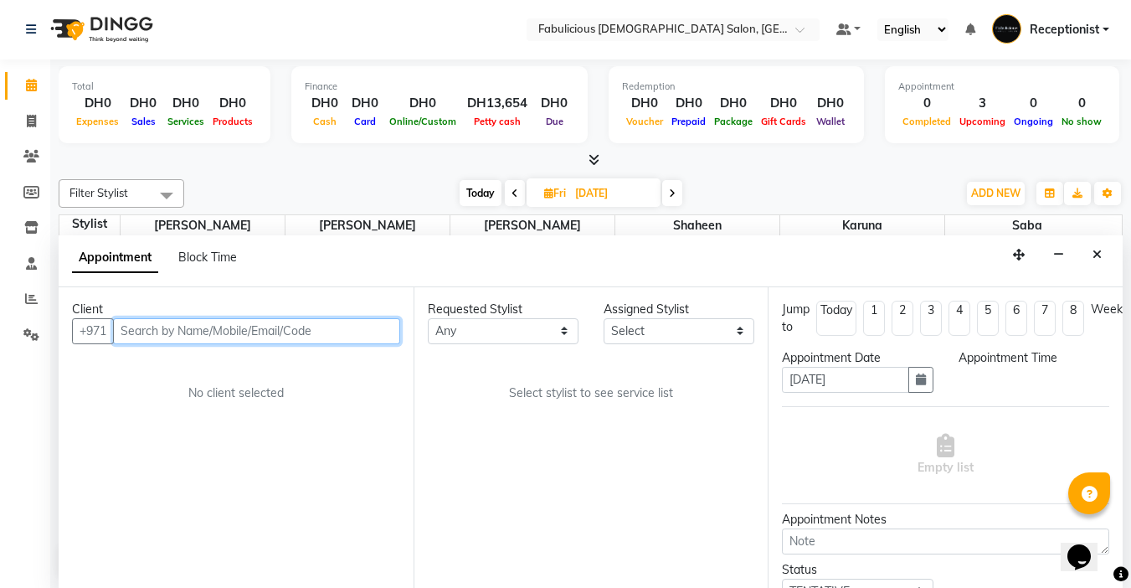
select select "600"
click at [194, 337] on input "text" at bounding box center [256, 331] width 287 height 26
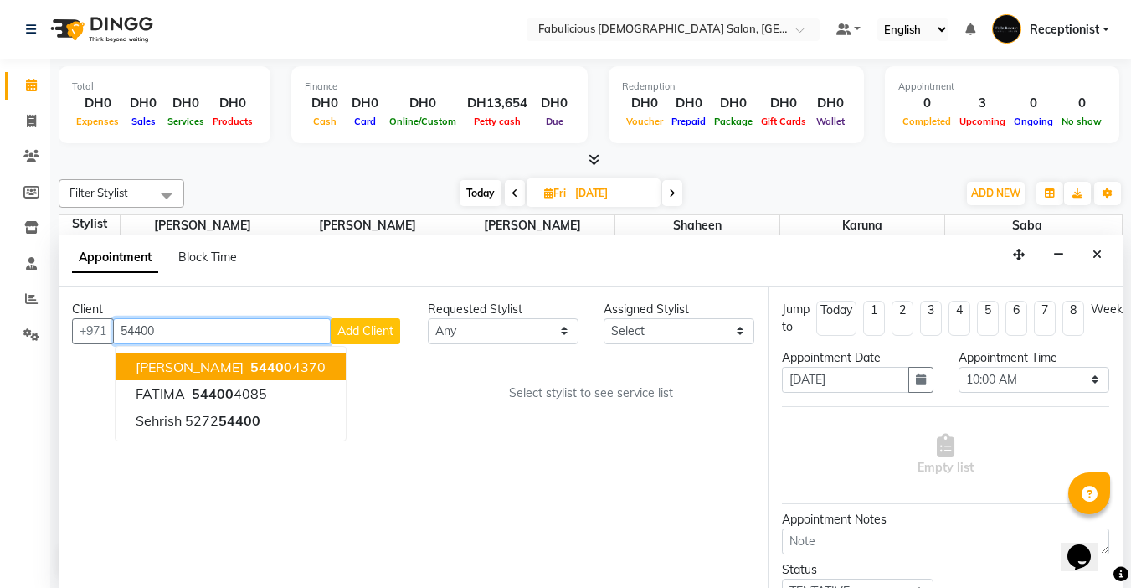
click at [157, 365] on span "[PERSON_NAME]" at bounding box center [190, 366] width 108 height 17
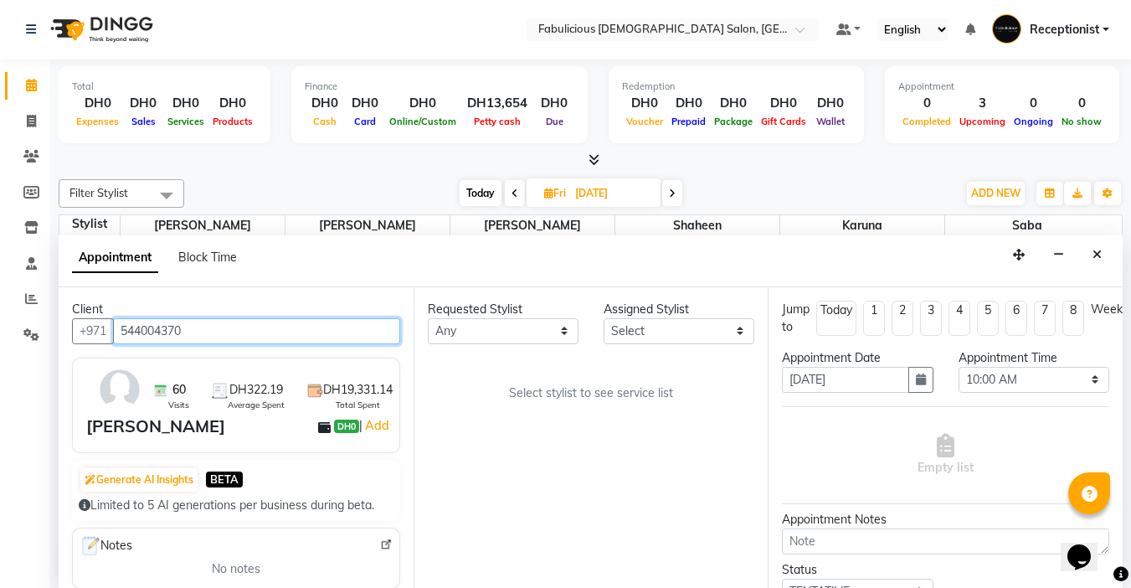
type input "544004370"
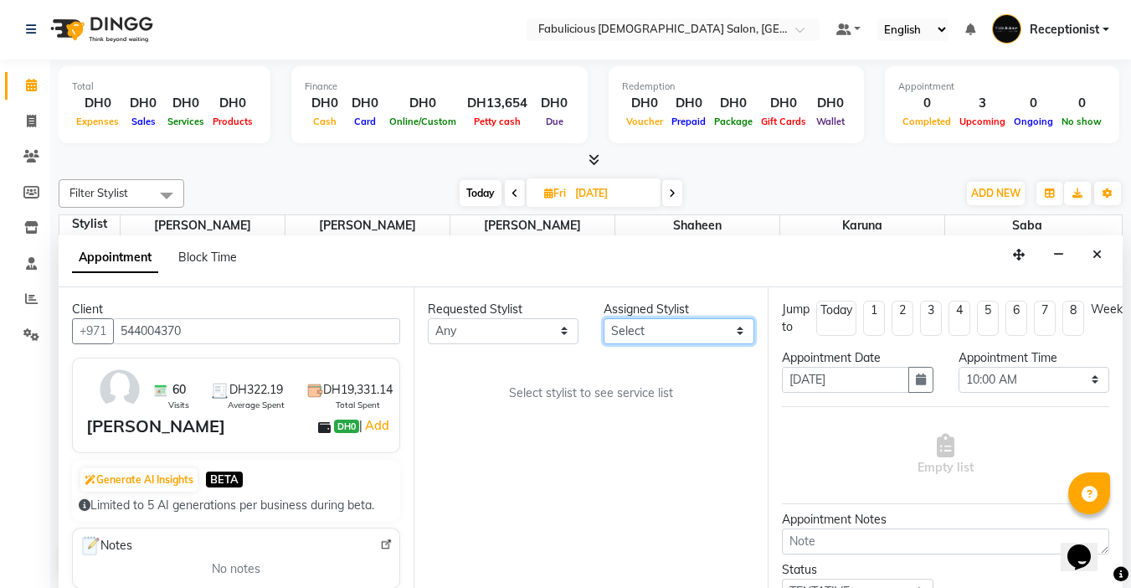
click at [630, 338] on select "Select [PERSON_NAME] [PERSON_NAME] [PERSON_NAME] [PERSON_NAME]" at bounding box center [679, 331] width 151 height 26
select select "11627"
click at [604, 318] on select "Select [PERSON_NAME] [PERSON_NAME] [PERSON_NAME] [PERSON_NAME]" at bounding box center [679, 331] width 151 height 26
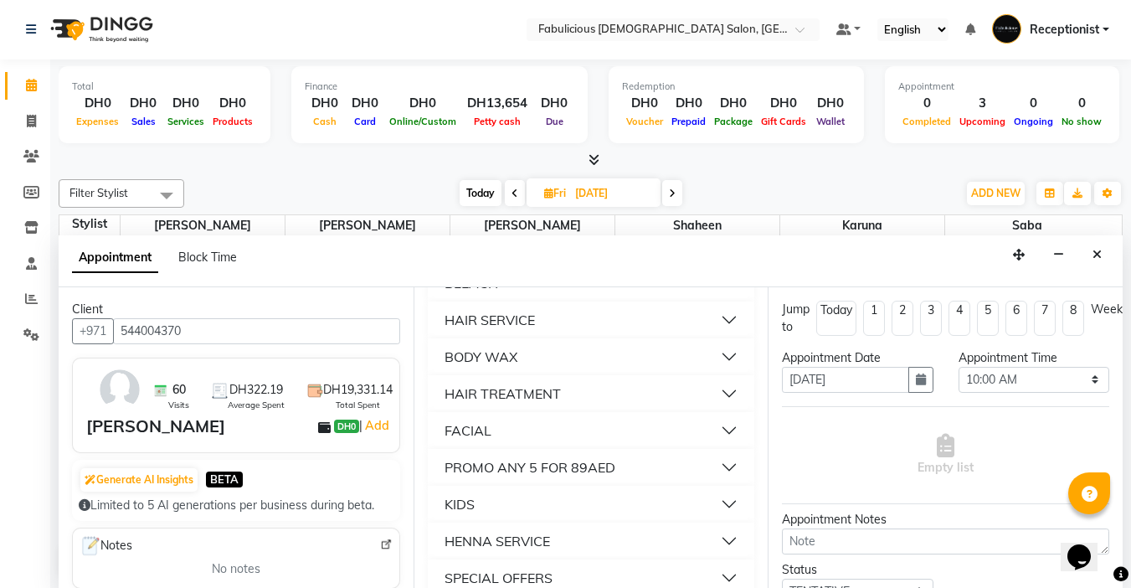
scroll to position [1340, 0]
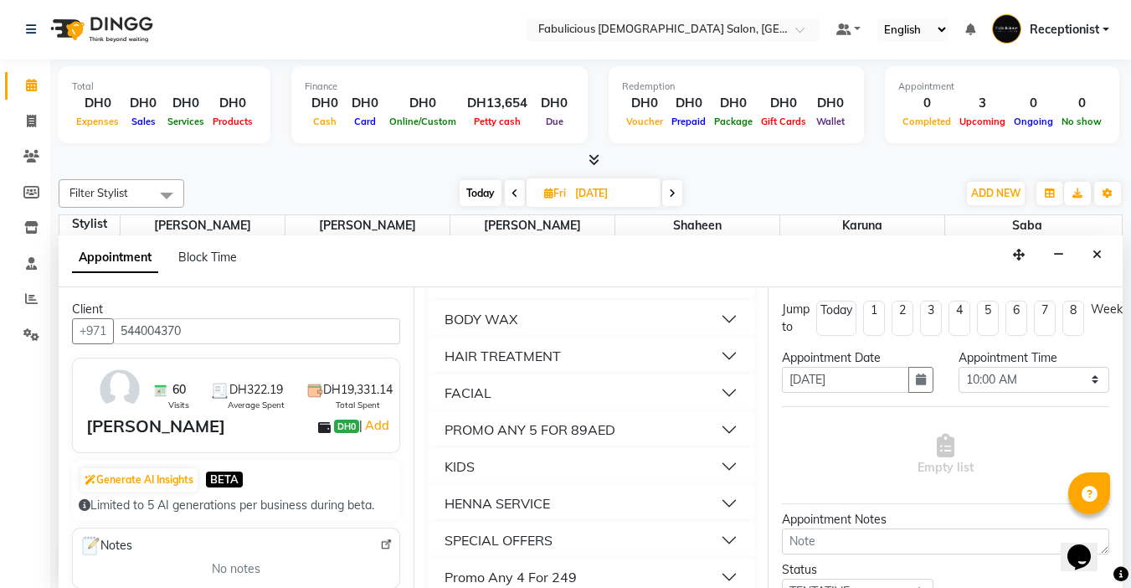
click at [452, 403] on div "FACIAL" at bounding box center [468, 393] width 47 height 20
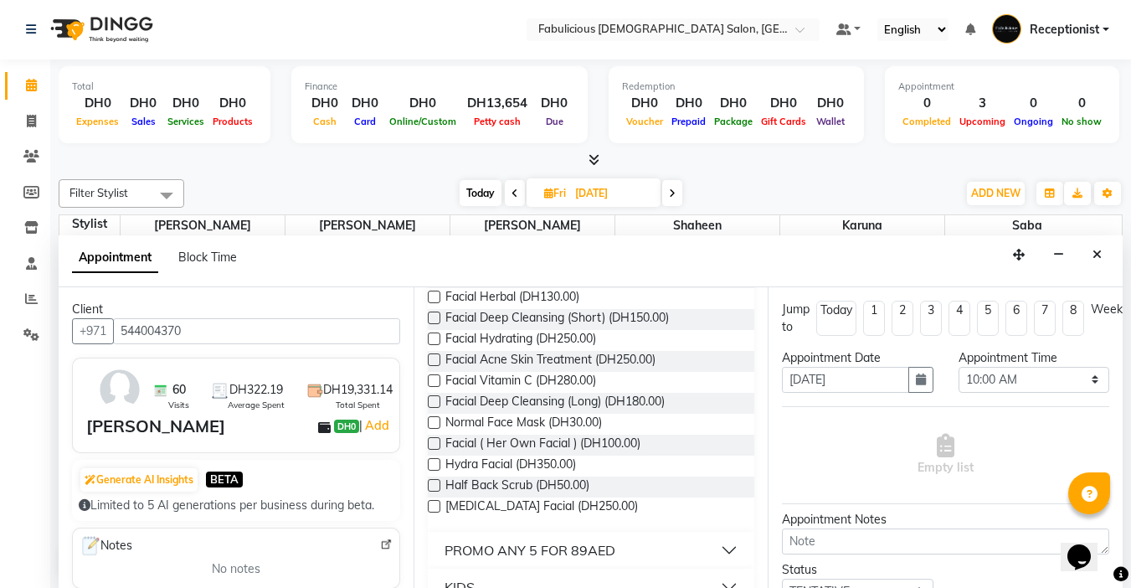
scroll to position [1508, 0]
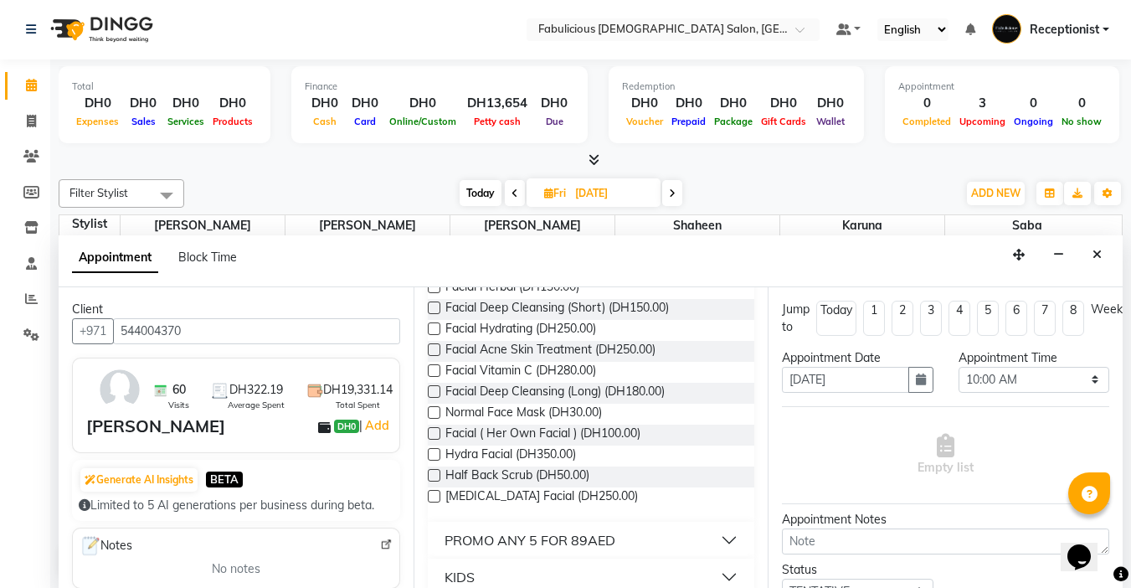
click at [432, 314] on label at bounding box center [434, 308] width 13 height 13
click at [432, 315] on input "checkbox" at bounding box center [433, 309] width 11 height 11
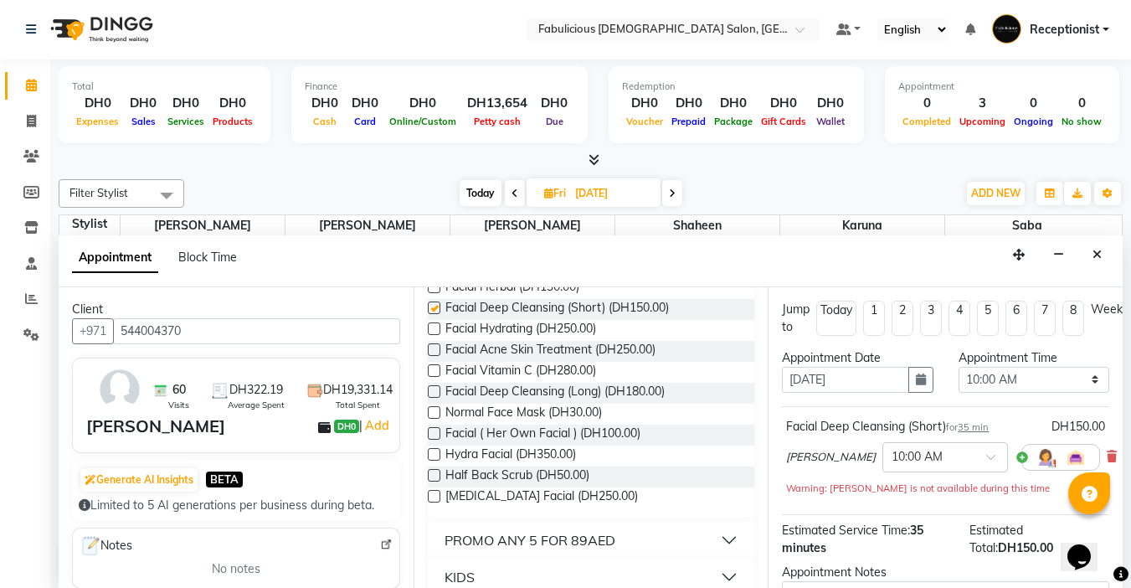
checkbox input "false"
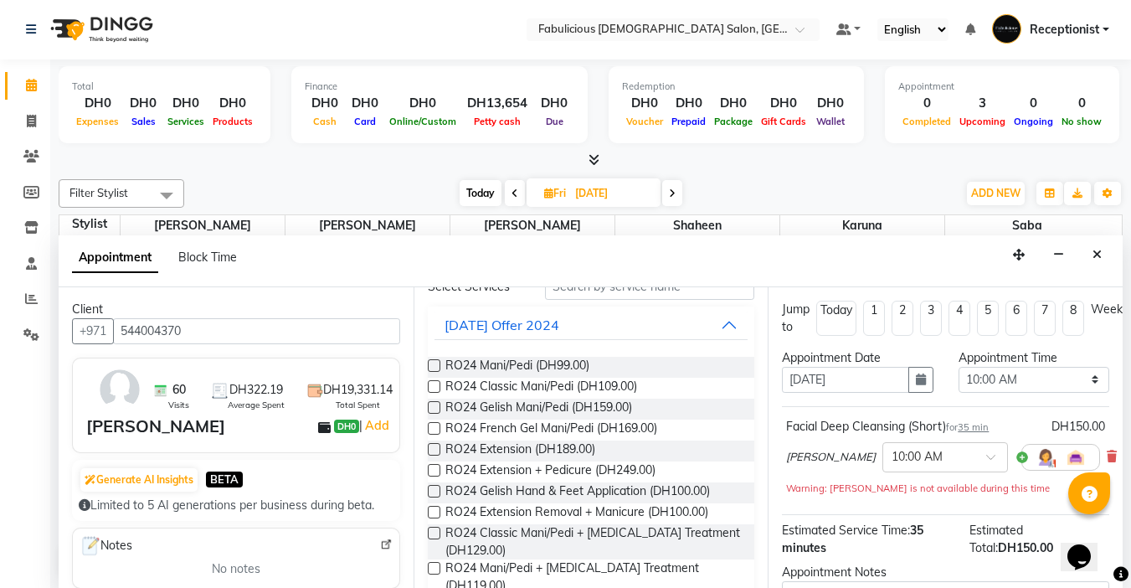
scroll to position [0, 0]
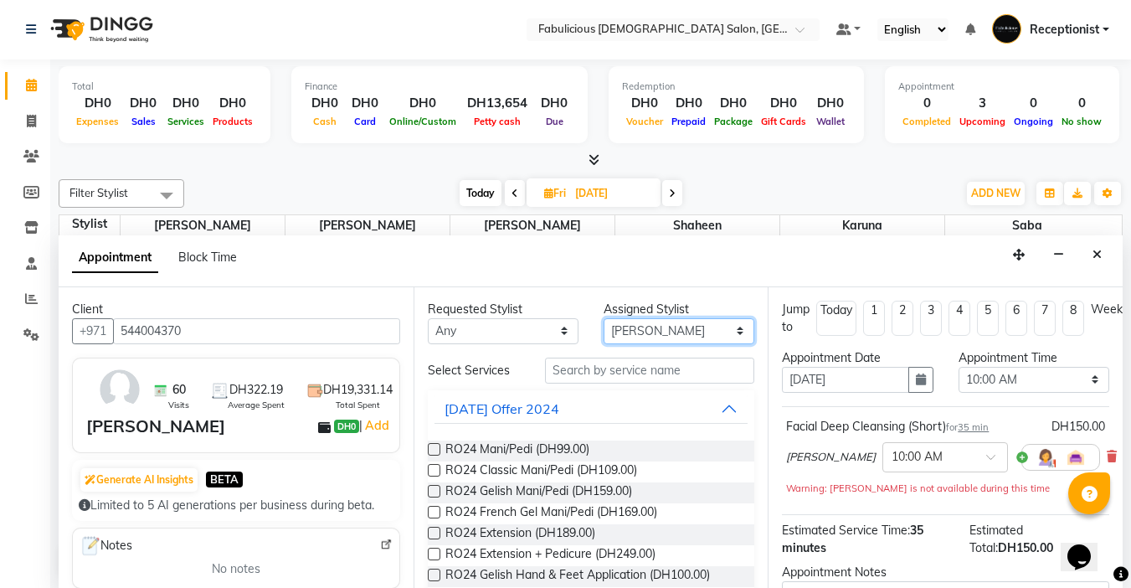
click at [645, 343] on select "Select [PERSON_NAME] [PERSON_NAME] [PERSON_NAME] [PERSON_NAME]" at bounding box center [679, 331] width 151 height 26
select select "33271"
click at [604, 318] on select "Select [PERSON_NAME] [PERSON_NAME] [PERSON_NAME] [PERSON_NAME]" at bounding box center [679, 331] width 151 height 26
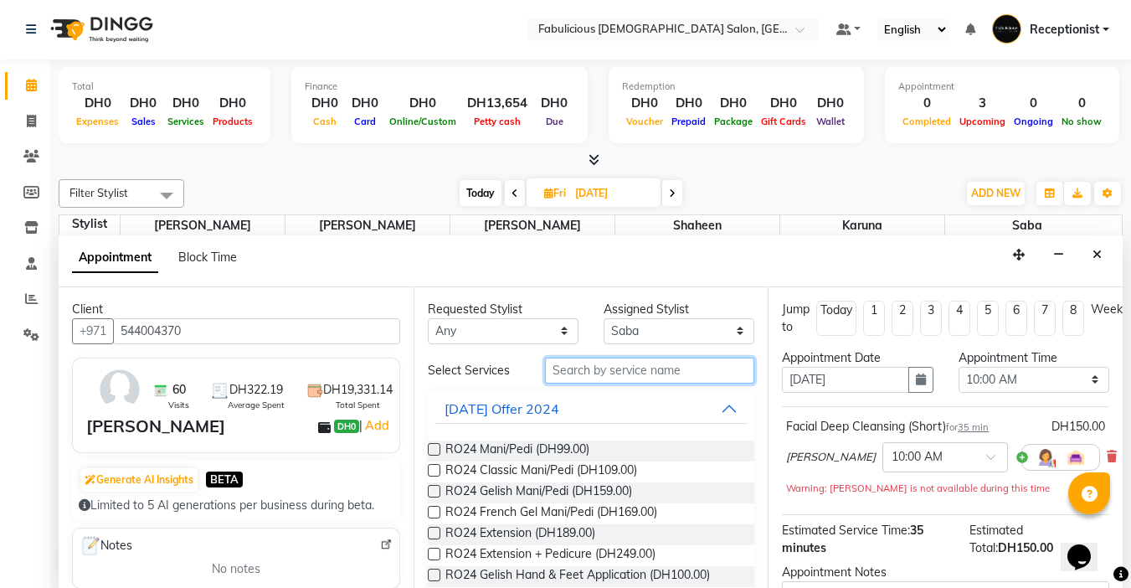
click at [611, 372] on input "text" at bounding box center [649, 371] width 209 height 26
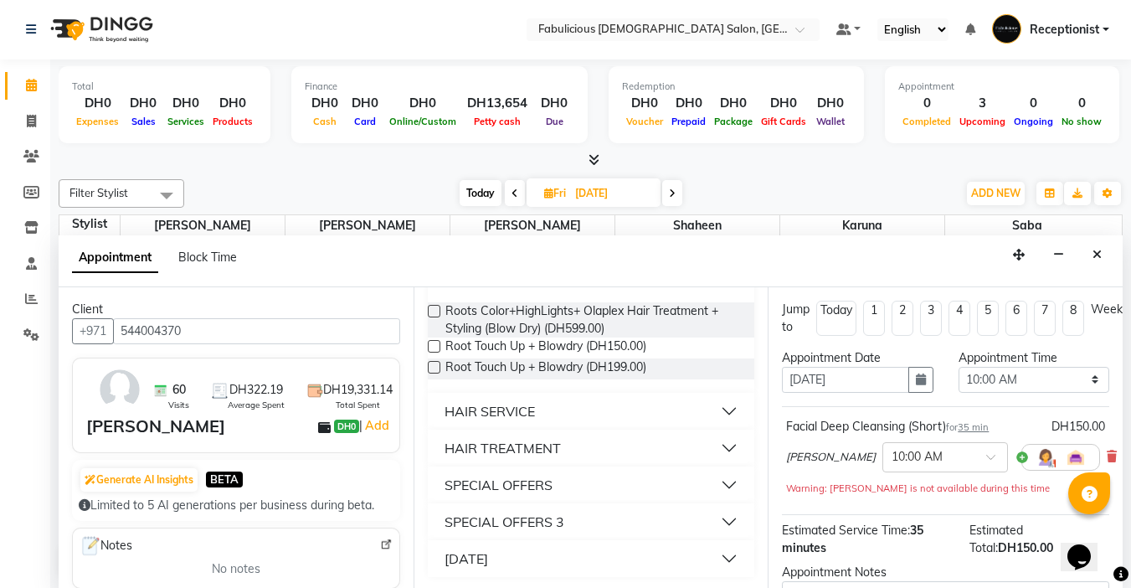
scroll to position [141, 0]
type input "root"
click at [447, 416] on div "HAIR SERVICE" at bounding box center [490, 409] width 90 height 20
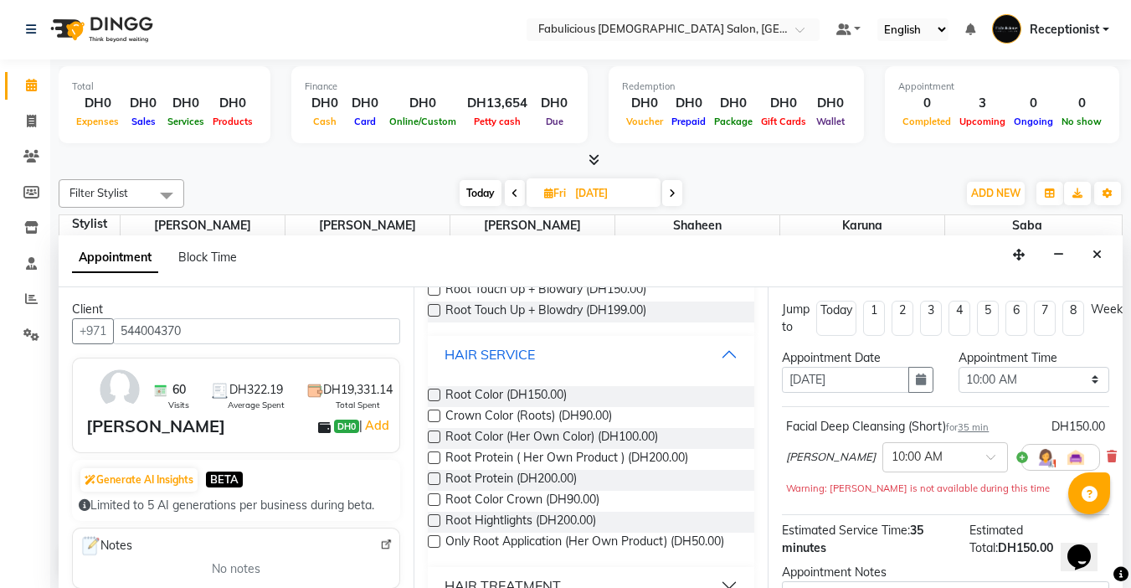
scroll to position [224, 0]
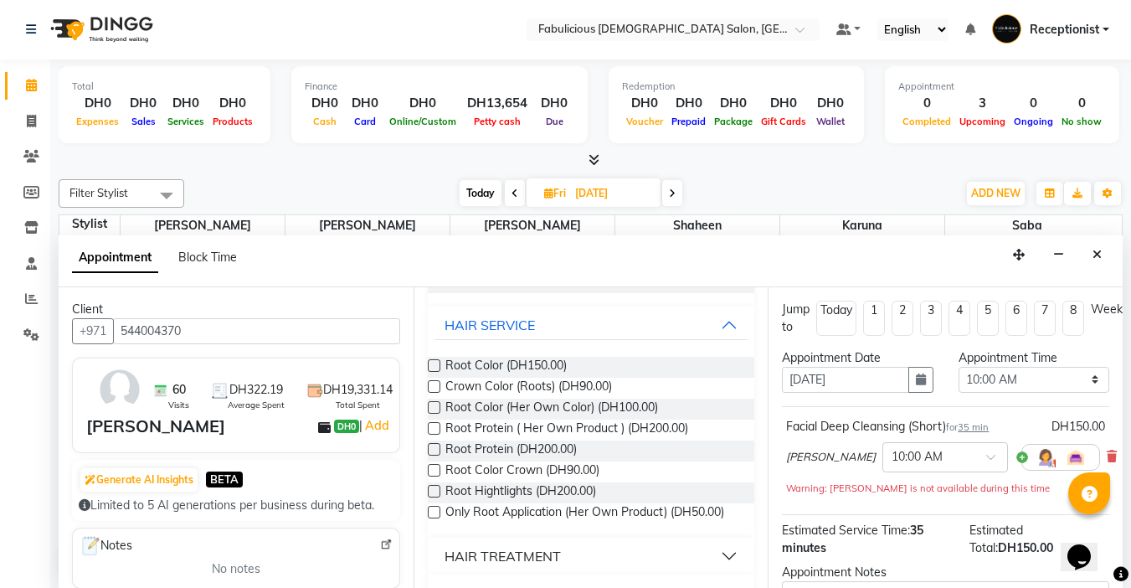
click at [435, 364] on label at bounding box center [434, 365] width 13 height 13
click at [435, 364] on input "checkbox" at bounding box center [433, 367] width 11 height 11
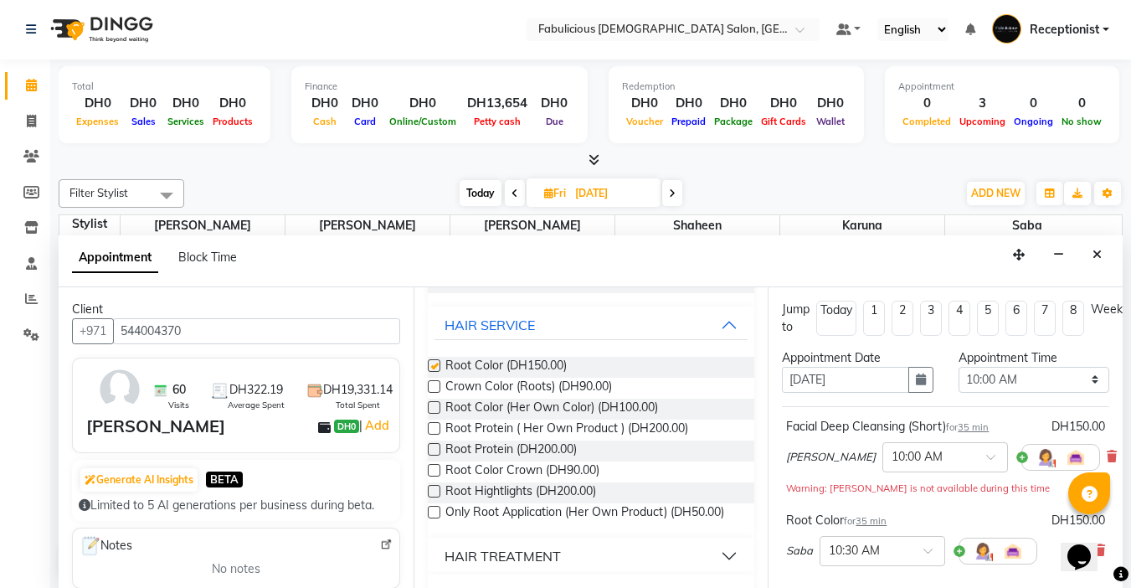
checkbox input "false"
click at [1080, 380] on select "Select 10:00 AM 10:15 AM 10:30 AM 10:45 AM 11:00 AM 11:15 AM 11:30 AM 11:45 AM …" at bounding box center [1034, 380] width 151 height 26
select select "1125"
click at [959, 367] on select "Select 10:00 AM 10:15 AM 10:30 AM 10:45 AM 11:00 AM 11:15 AM 11:30 AM 11:45 AM …" at bounding box center [1034, 380] width 151 height 26
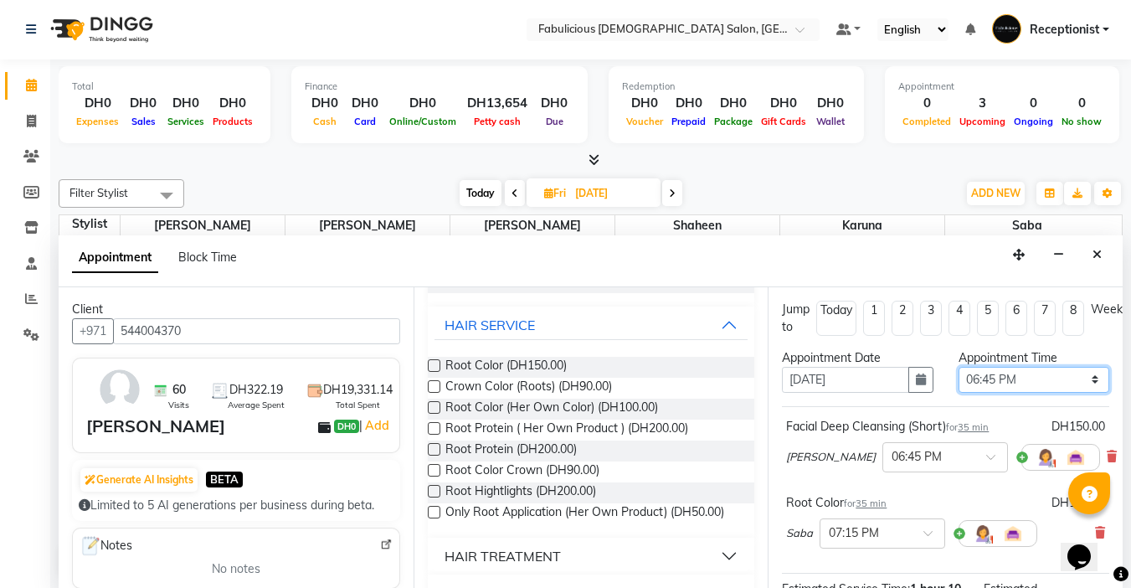
scroll to position [246, 0]
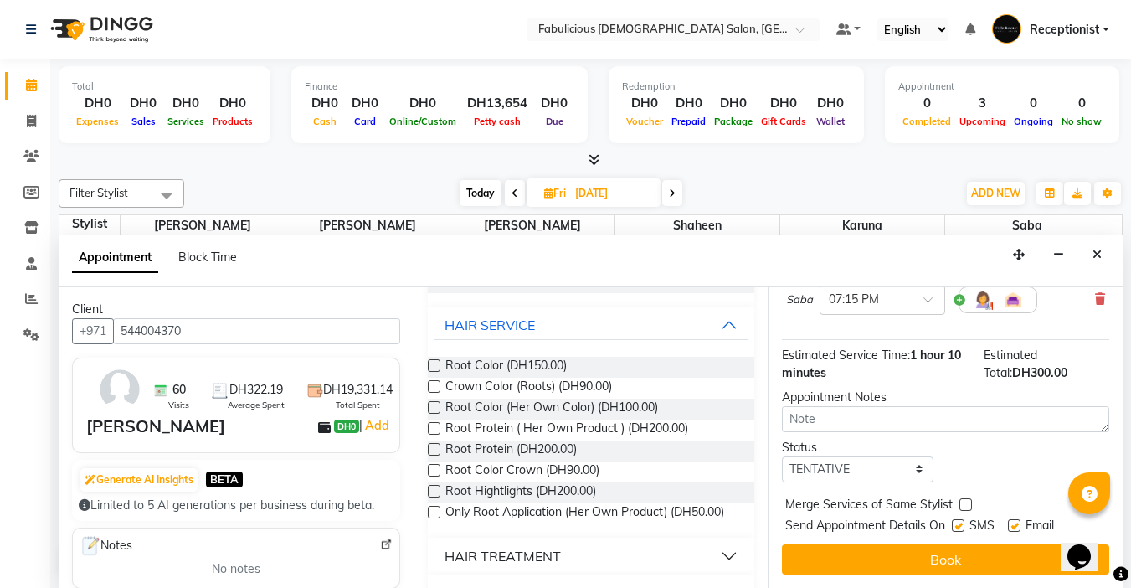
click at [962, 498] on label at bounding box center [966, 504] width 13 height 13
click at [962, 501] on input "checkbox" at bounding box center [965, 506] width 11 height 11
checkbox input "true"
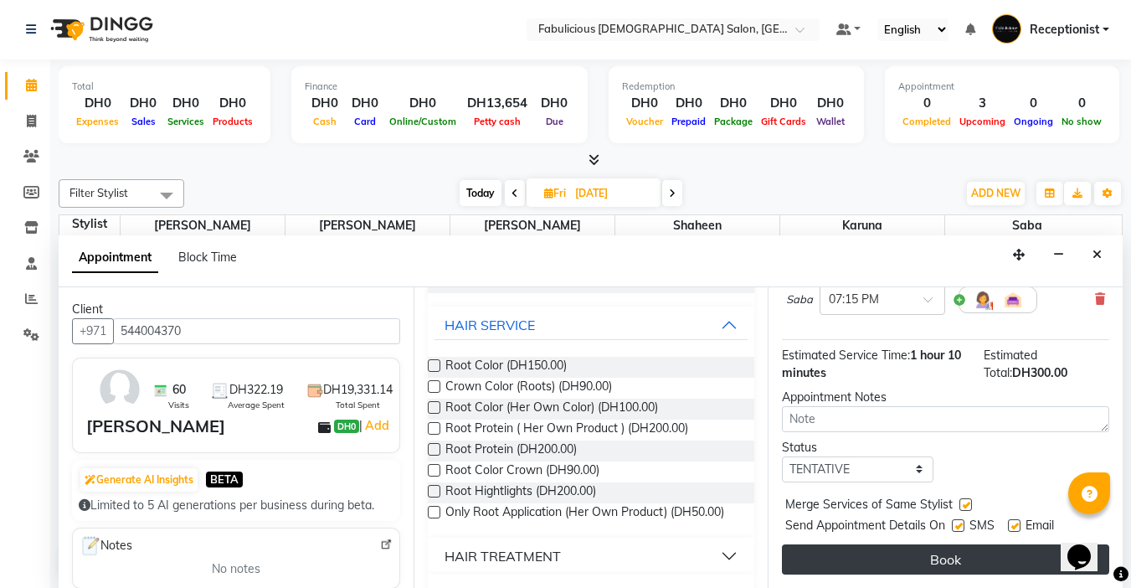
click at [927, 544] on button "Book" at bounding box center [945, 559] width 327 height 30
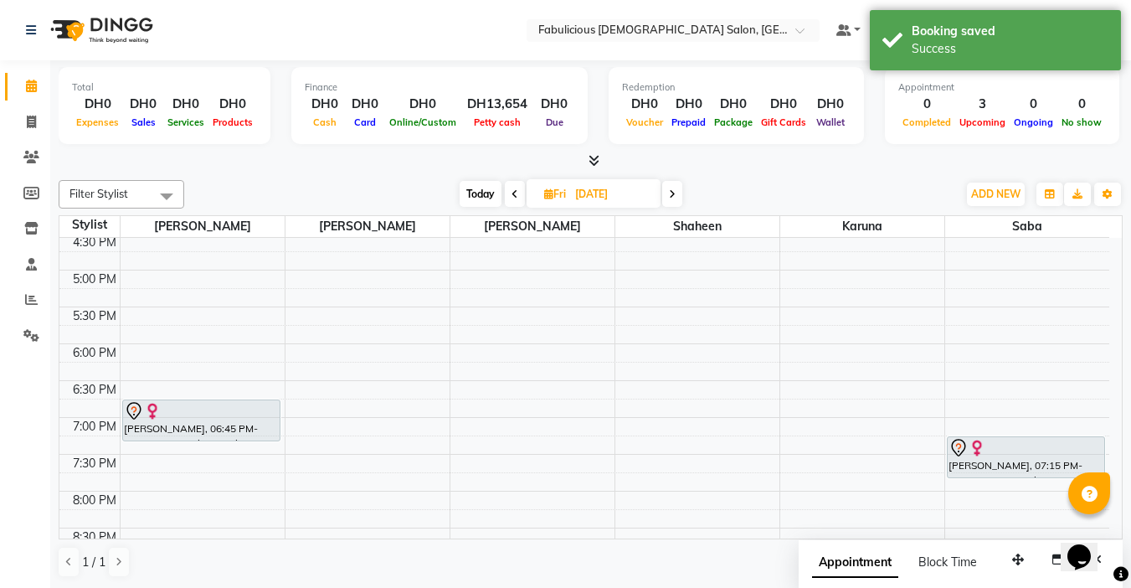
scroll to position [586, 0]
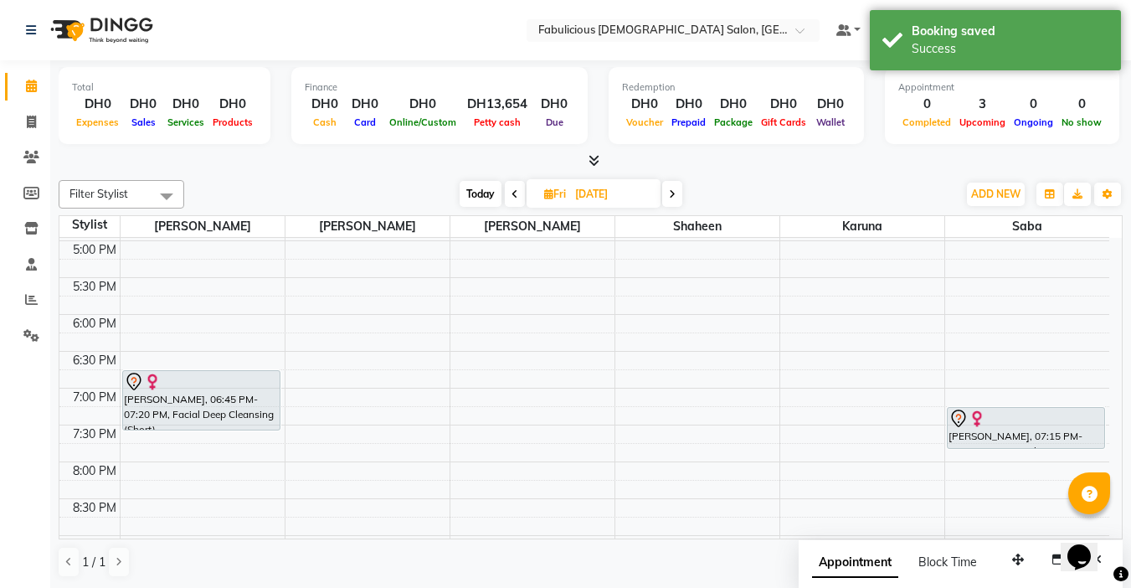
drag, startPoint x: 190, startPoint y: 410, endPoint x: 198, endPoint y: 434, distance: 24.9
click at [197, 434] on div "9:00 AM 9:30 AM 10:00 AM 10:30 AM 11:00 AM 11:30 AM 12:00 PM 12:30 PM 1:00 PM 1…" at bounding box center [584, 204] width 1050 height 1105
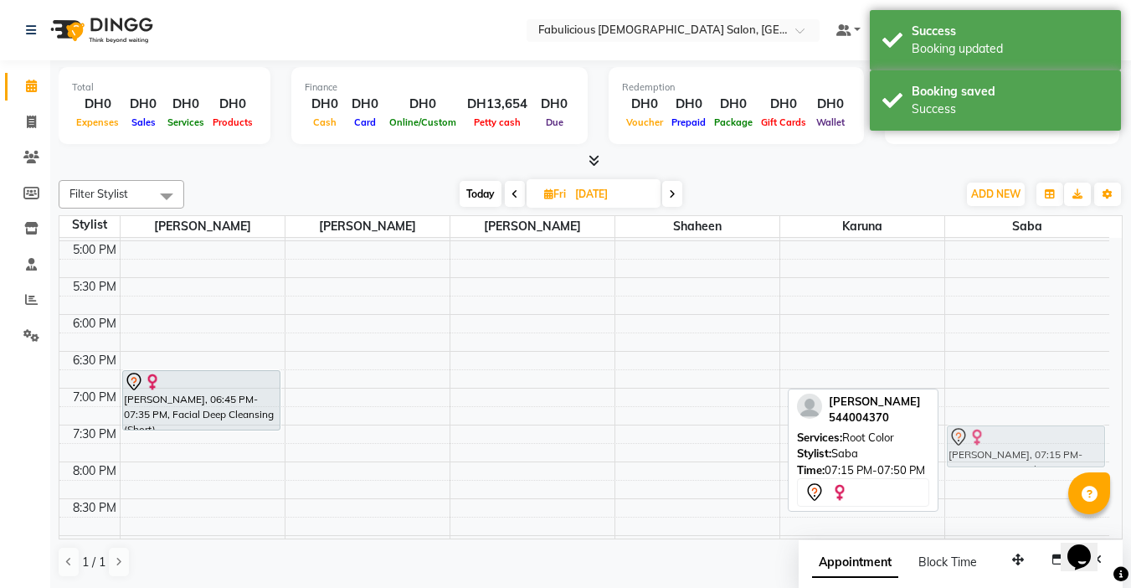
drag, startPoint x: 1031, startPoint y: 419, endPoint x: 1034, endPoint y: 439, distance: 20.4
click at [1034, 439] on div "[PERSON_NAME], 07:15 PM-07:50 PM, Root Color [PERSON_NAME], 07:15 PM-07:50 PM, …" at bounding box center [1028, 204] width 165 height 1105
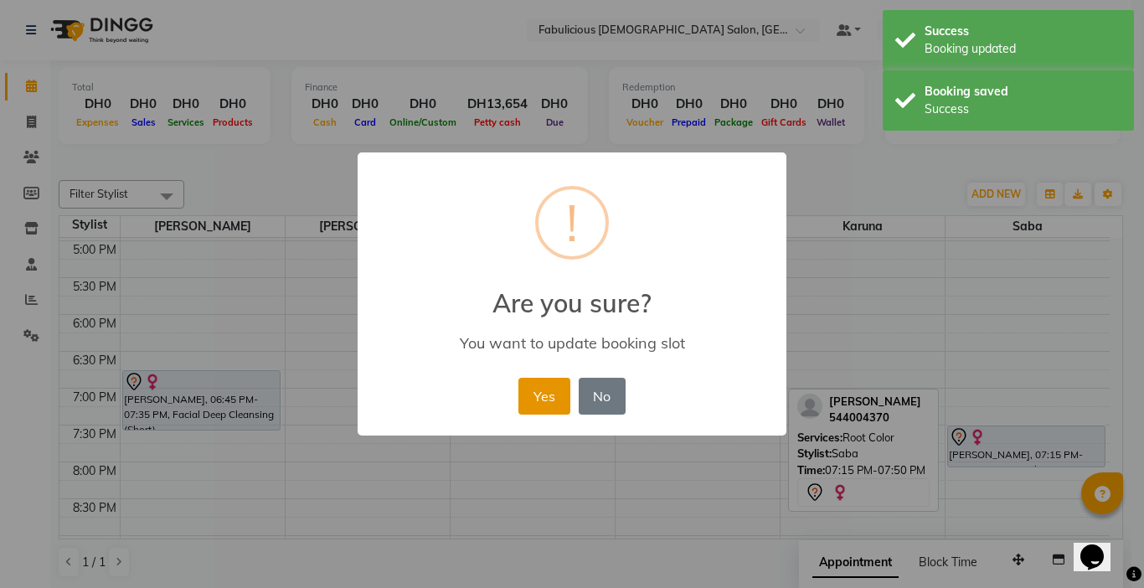
drag, startPoint x: 552, startPoint y: 398, endPoint x: 590, endPoint y: 410, distance: 40.3
click at [552, 399] on button "Yes" at bounding box center [543, 396] width 51 height 37
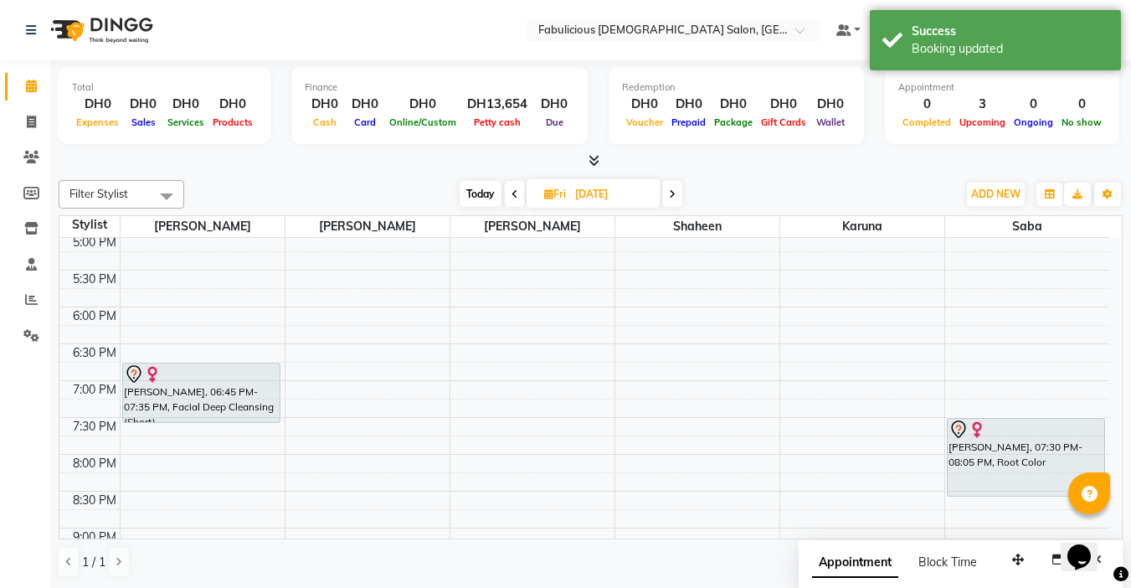
drag, startPoint x: 1013, startPoint y: 466, endPoint x: 1019, endPoint y: 509, distance: 43.1
click at [1019, 509] on div "9:00 AM 9:30 AM 10:00 AM 10:30 AM 11:00 AM 11:30 AM 12:00 PM 12:30 PM 1:00 PM 1…" at bounding box center [584, 196] width 1050 height 1105
